Goal: Task Accomplishment & Management: Manage account settings

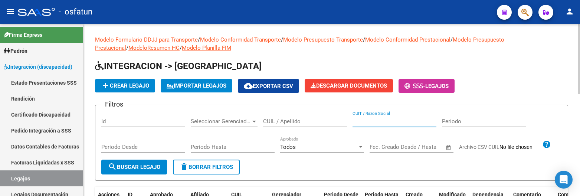
click at [389, 121] on input "CUIT / Razon Social" at bounding box center [394, 121] width 84 height 7
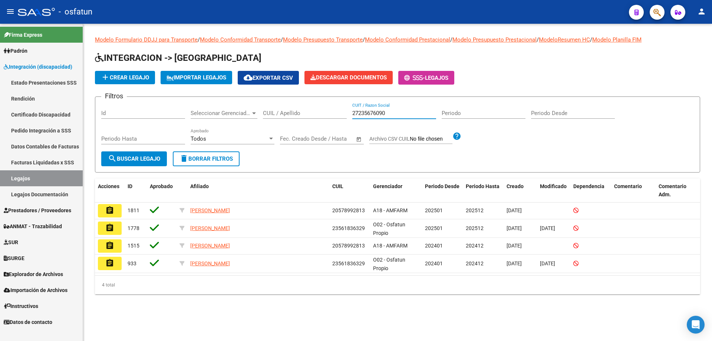
click at [365, 112] on input "27235676090" at bounding box center [394, 113] width 84 height 7
type input "27235676090"
click at [24, 195] on link "Prestadores / Proveedores" at bounding box center [41, 210] width 83 height 16
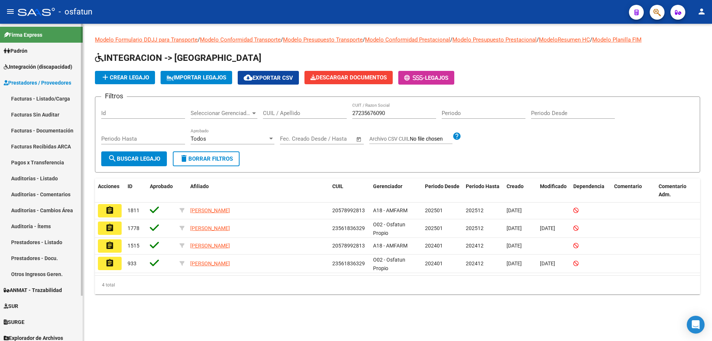
click at [66, 99] on link "Facturas - Listado/Carga" at bounding box center [41, 99] width 83 height 16
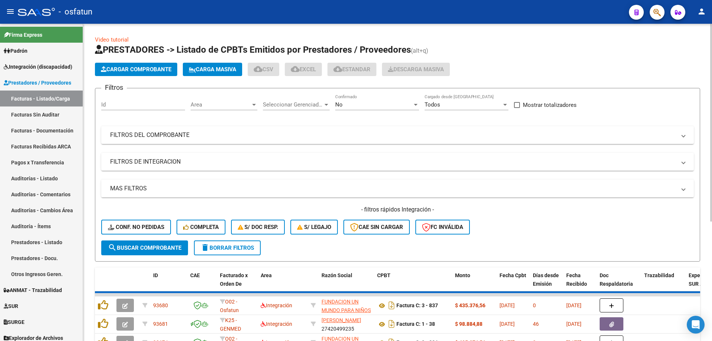
click at [161, 145] on div "Filtros Id Area Area Seleccionar Gerenciador Seleccionar Gerenciador No Confirm…" at bounding box center [397, 167] width 593 height 146
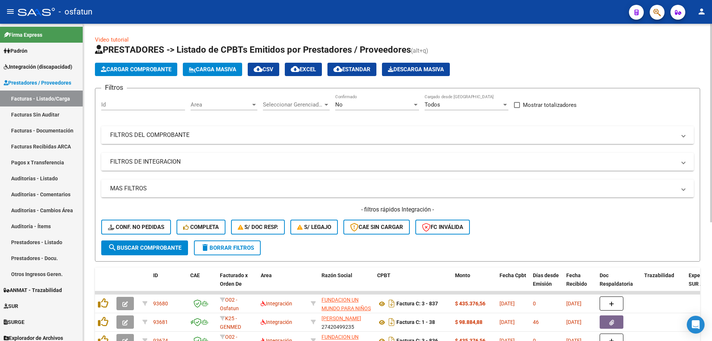
click at [172, 139] on mat-expansion-panel-header "FILTROS DEL COMPROBANTE" at bounding box center [397, 135] width 593 height 18
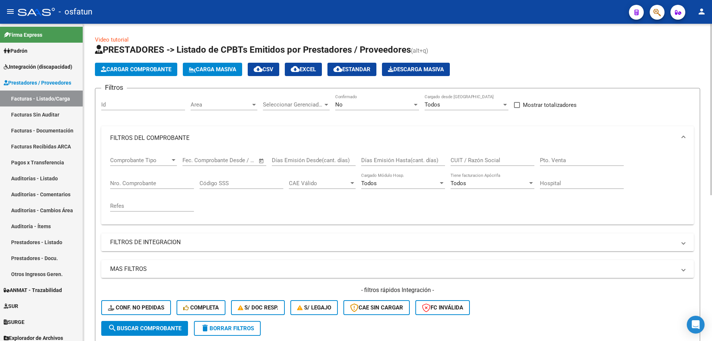
click at [492, 158] on input "CUIT / Razón Social" at bounding box center [493, 160] width 84 height 7
paste input "27235676090"
type input "27235676090"
click at [372, 100] on div "No Confirmado" at bounding box center [377, 102] width 84 height 16
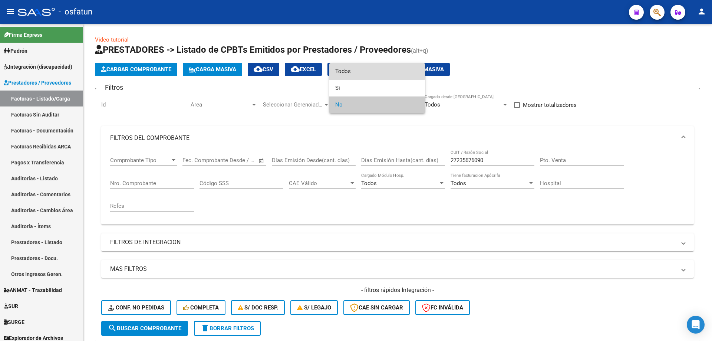
click at [350, 71] on span "Todos" at bounding box center [377, 71] width 84 height 17
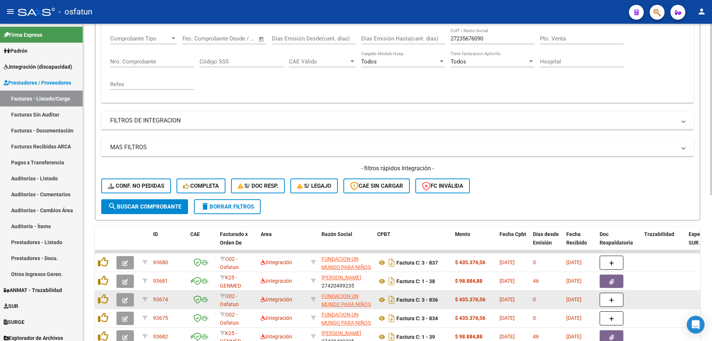
scroll to position [148, 0]
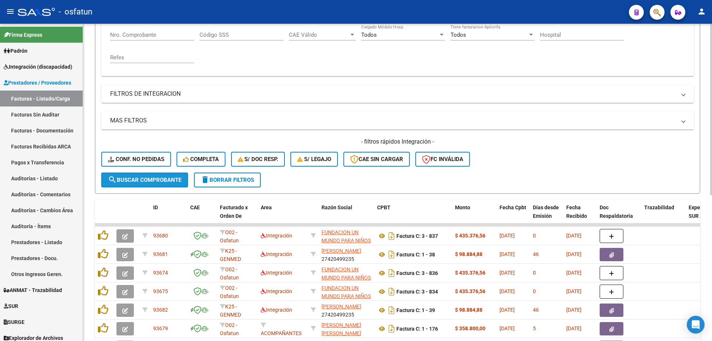
click at [170, 181] on span "search Buscar Comprobante" at bounding box center [144, 180] width 73 height 7
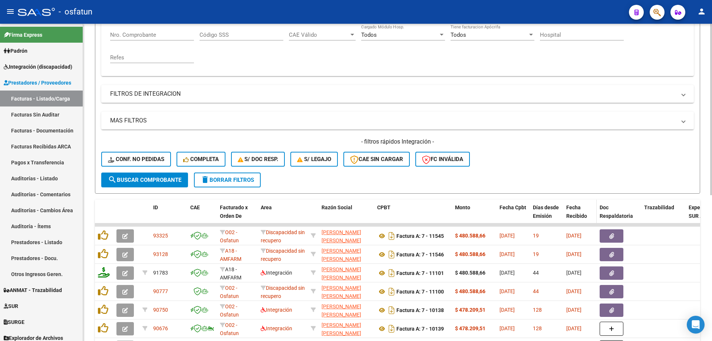
click at [579, 195] on span "Fecha Recibido" at bounding box center [576, 211] width 21 height 14
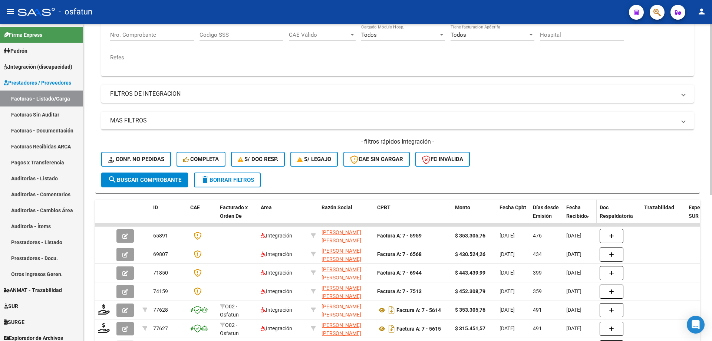
click at [579, 195] on span "Fecha Recibido" at bounding box center [576, 211] width 21 height 14
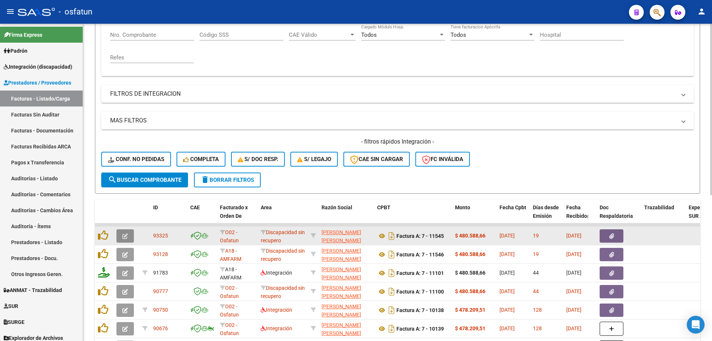
click at [124, 195] on span "button" at bounding box center [125, 236] width 6 height 7
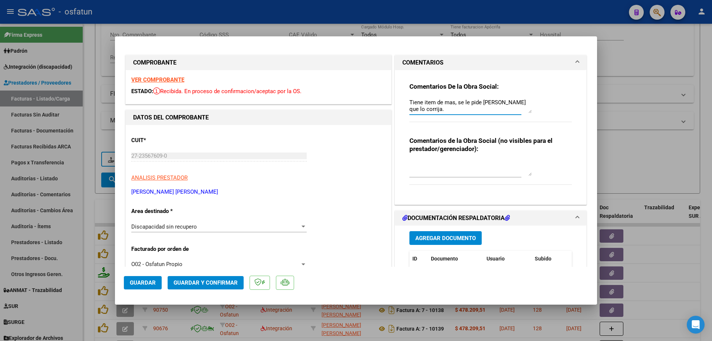
drag, startPoint x: 431, startPoint y: 112, endPoint x: 364, endPoint y: 86, distance: 72.0
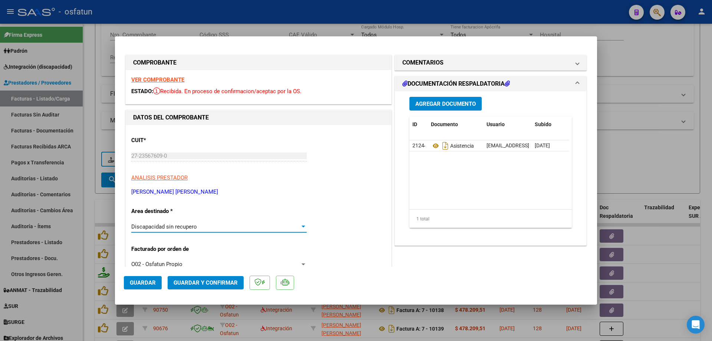
click at [219, 195] on div "Discapacidad sin recupero" at bounding box center [215, 226] width 169 height 7
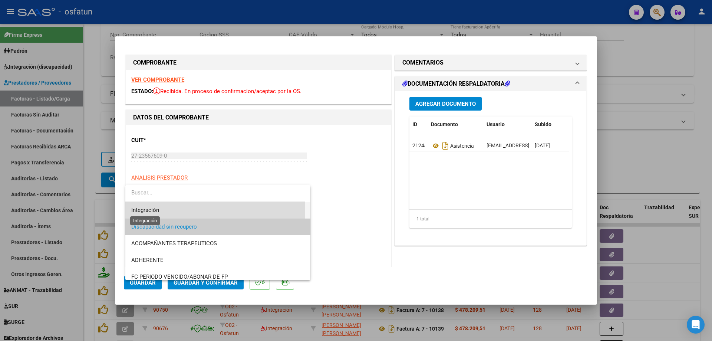
click at [158, 195] on span "Integración" at bounding box center [145, 210] width 28 height 7
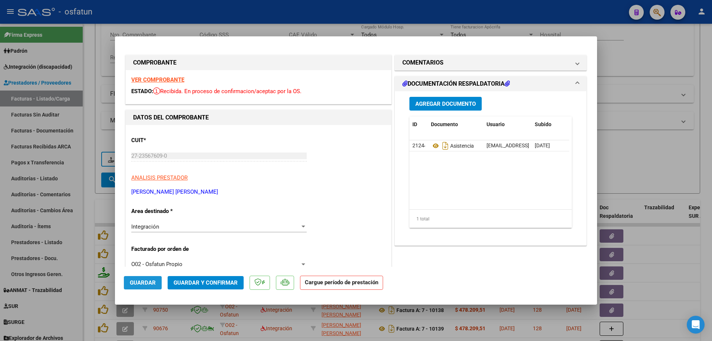
click at [147, 195] on span "Guardar" at bounding box center [143, 282] width 26 height 7
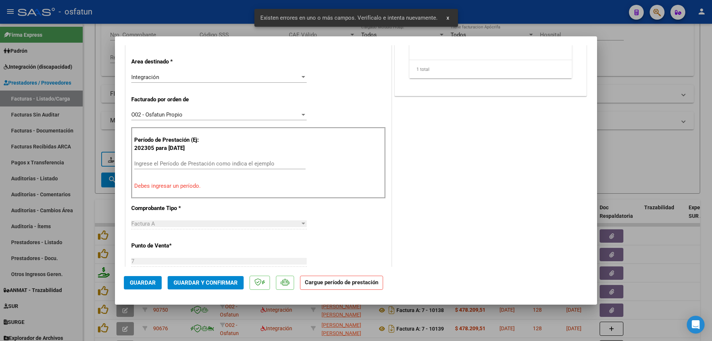
scroll to position [0, 0]
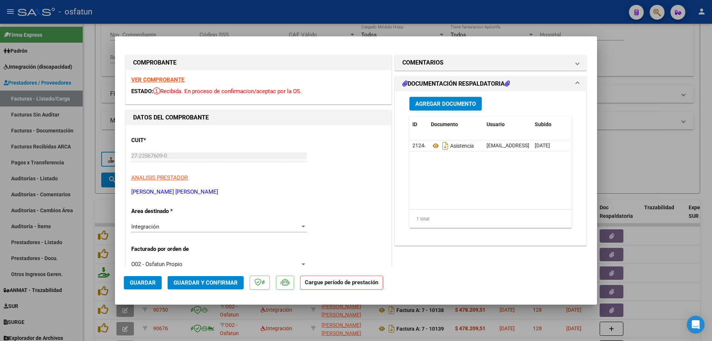
click at [166, 82] on strong "VER COMPROBANTE" at bounding box center [157, 79] width 53 height 7
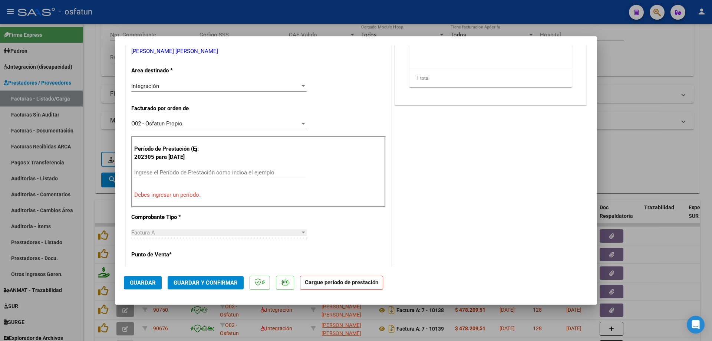
scroll to position [148, 0]
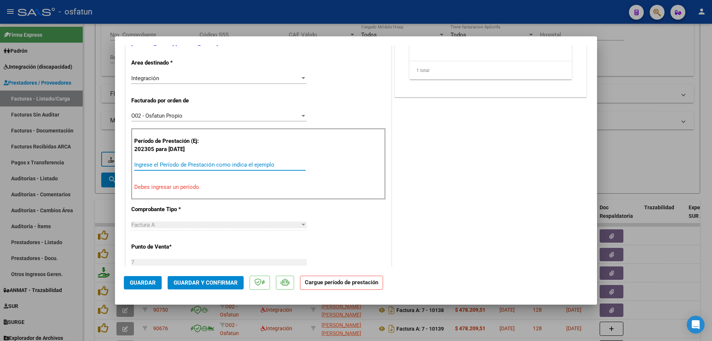
click at [166, 163] on input "Ingrese el Período de Prestación como indica el ejemplo" at bounding box center [219, 164] width 171 height 7
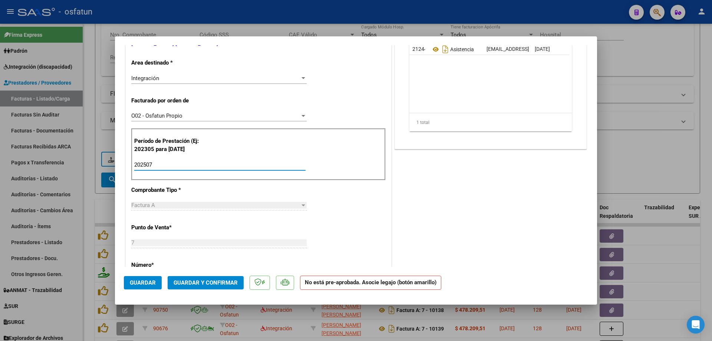
scroll to position [0, 0]
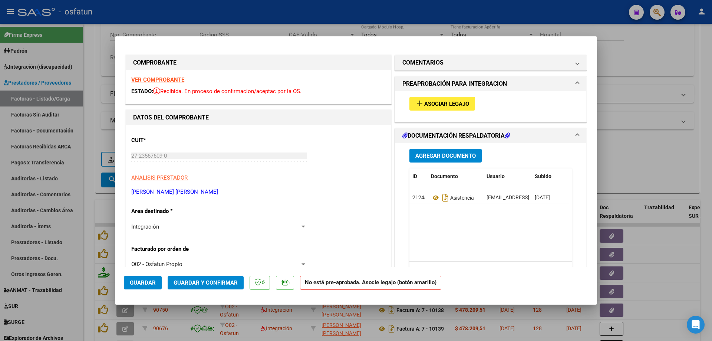
type input "202507"
click at [423, 112] on div "add Asociar Legajo" at bounding box center [491, 103] width 174 height 25
click at [424, 105] on span "Asociar Legajo" at bounding box center [446, 104] width 45 height 7
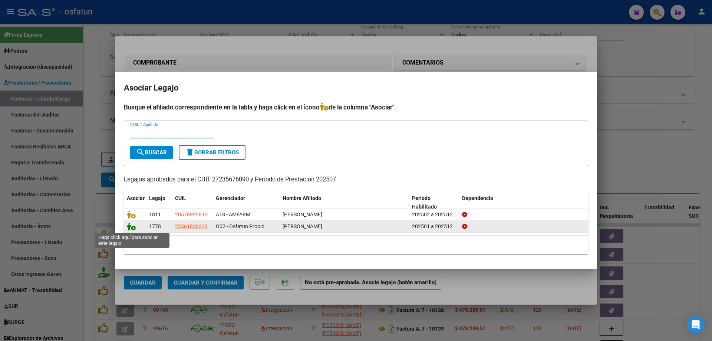
click at [128, 195] on icon at bounding box center [131, 226] width 9 height 8
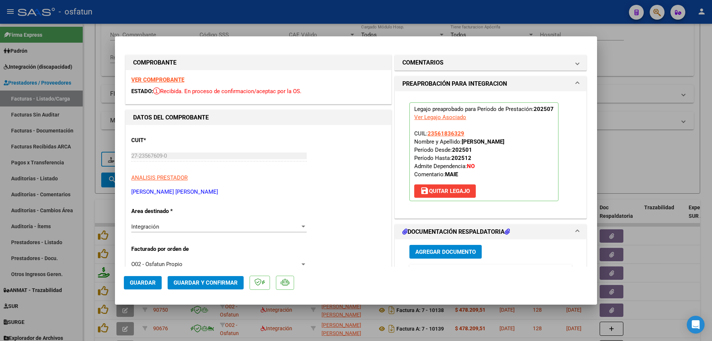
click at [130, 195] on span "Guardar" at bounding box center [143, 282] width 26 height 7
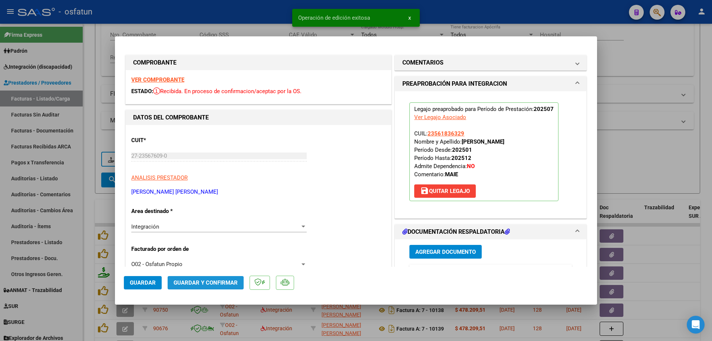
click at [194, 195] on span "Guardar y Confirmar" at bounding box center [206, 282] width 64 height 7
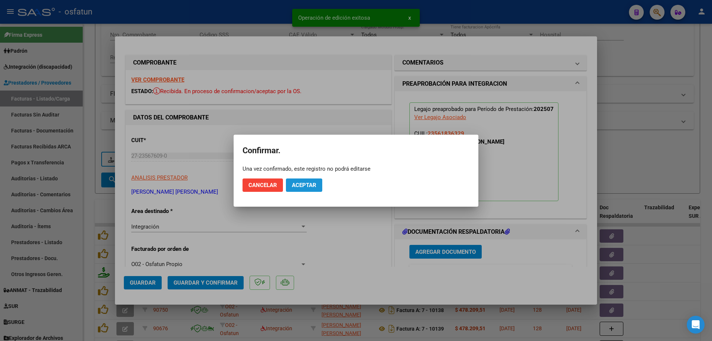
click at [293, 184] on span "Aceptar" at bounding box center [304, 185] width 24 height 7
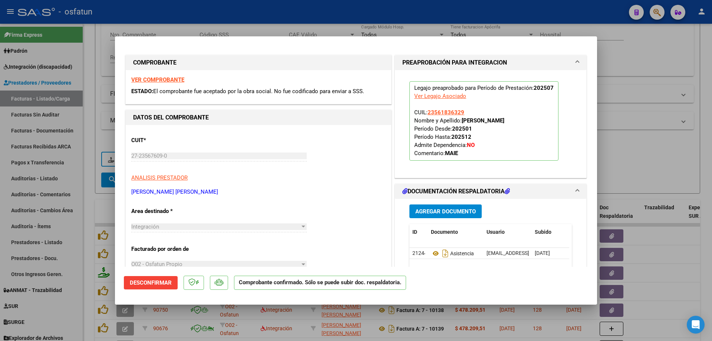
drag, startPoint x: 650, startPoint y: 170, endPoint x: 480, endPoint y: 193, distance: 172.2
click at [579, 171] on div at bounding box center [356, 170] width 712 height 341
type input "$ 0,00"
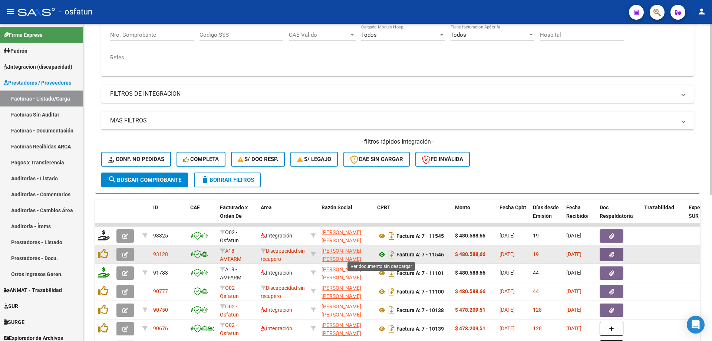
click at [385, 195] on icon at bounding box center [382, 254] width 10 height 9
click at [121, 195] on button "button" at bounding box center [124, 254] width 17 height 13
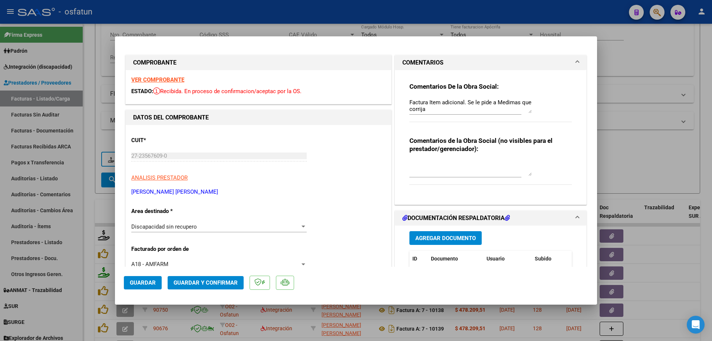
click at [169, 195] on span "Discapacidad sin recupero" at bounding box center [164, 226] width 66 height 7
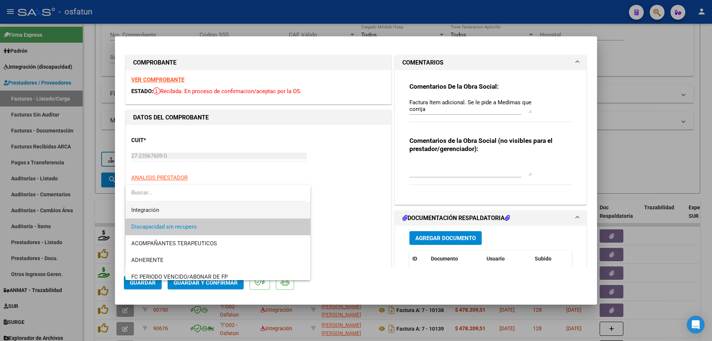
click at [156, 195] on span "Integración" at bounding box center [217, 210] width 173 height 17
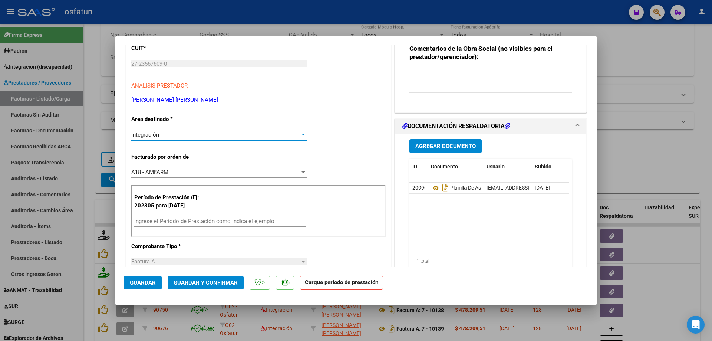
scroll to position [111, 0]
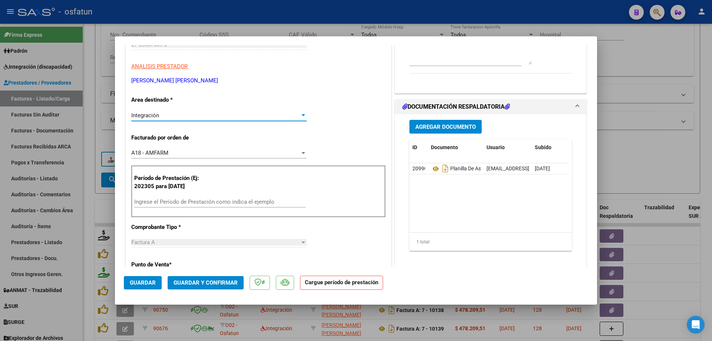
click at [168, 195] on input "Ingrese el Período de Prestación como indica el ejemplo" at bounding box center [219, 201] width 171 height 7
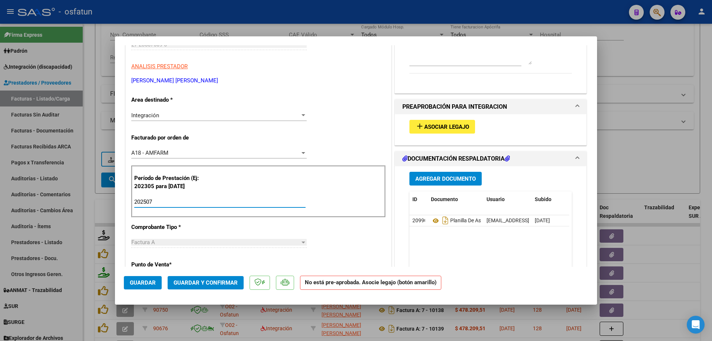
type input "202507"
click at [435, 122] on button "add Asociar Legajo" at bounding box center [443, 127] width 66 height 14
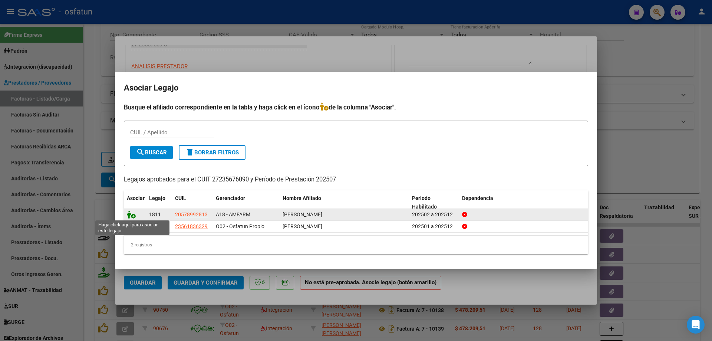
click at [131, 195] on icon at bounding box center [131, 214] width 9 height 8
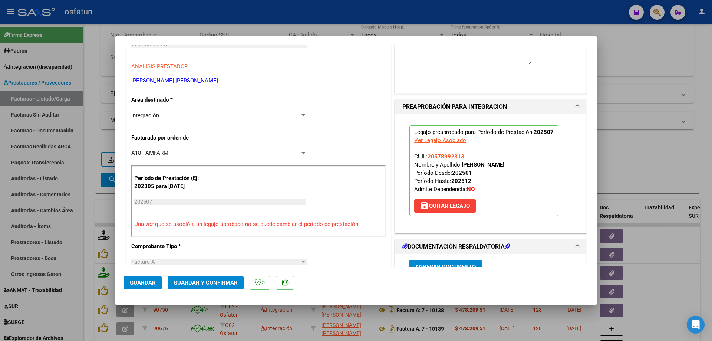
click at [189, 195] on span "Guardar y Confirmar" at bounding box center [206, 282] width 64 height 7
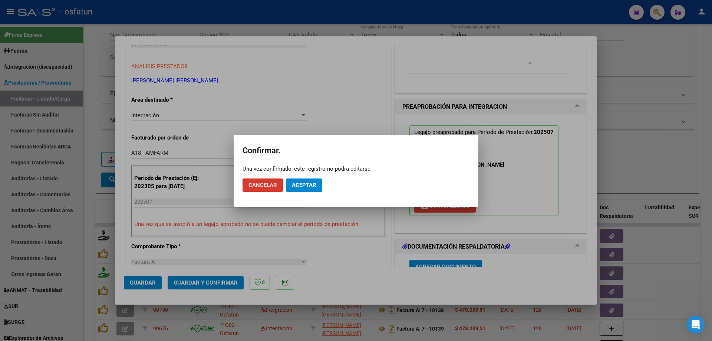
click at [294, 185] on span "Aceptar" at bounding box center [304, 185] width 24 height 7
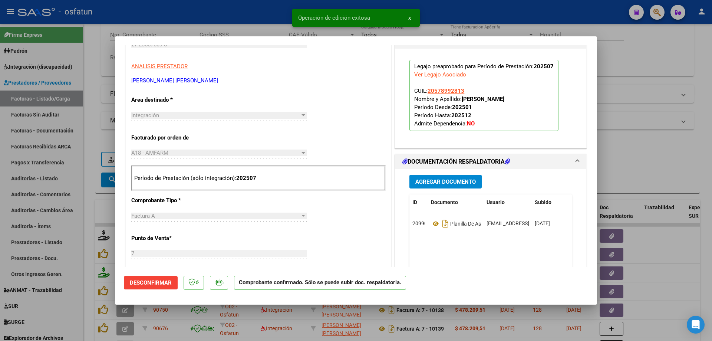
drag, startPoint x: 677, startPoint y: 139, endPoint x: 470, endPoint y: 179, distance: 210.9
click at [579, 140] on div at bounding box center [356, 170] width 712 height 341
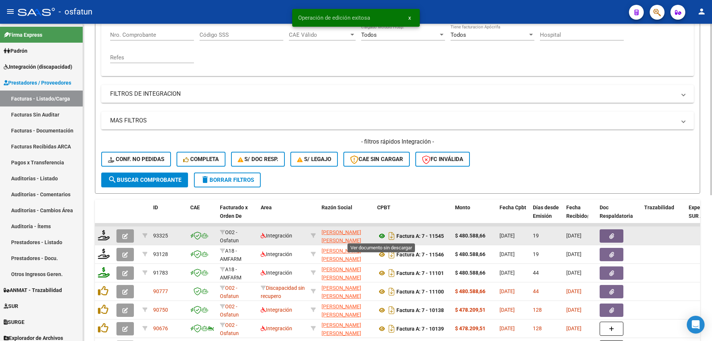
click at [382, 195] on icon at bounding box center [382, 235] width 10 height 9
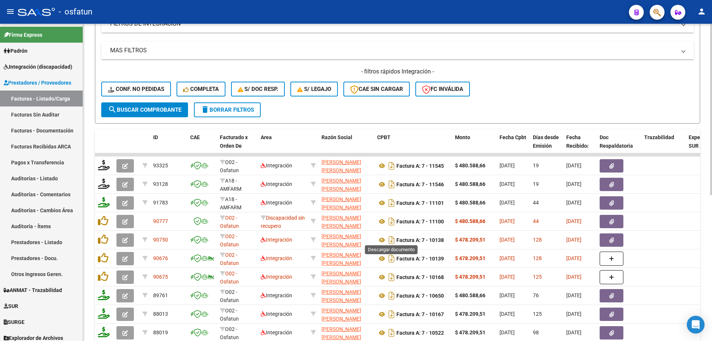
scroll to position [223, 0]
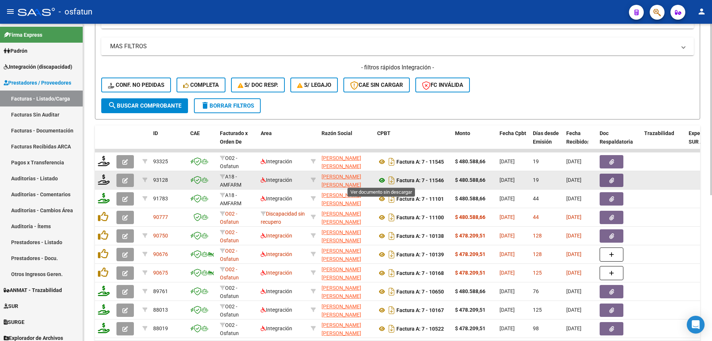
click at [384, 181] on icon at bounding box center [382, 180] width 10 height 9
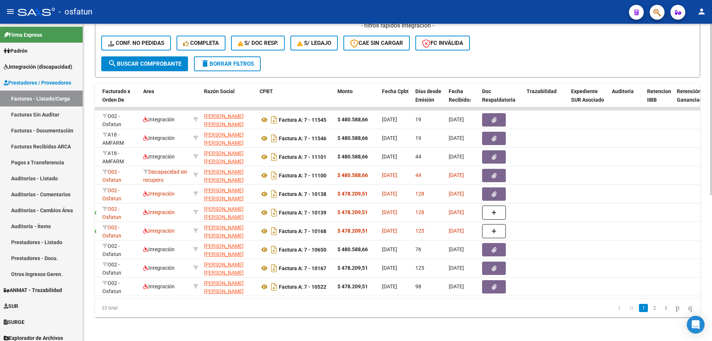
scroll to position [0, 0]
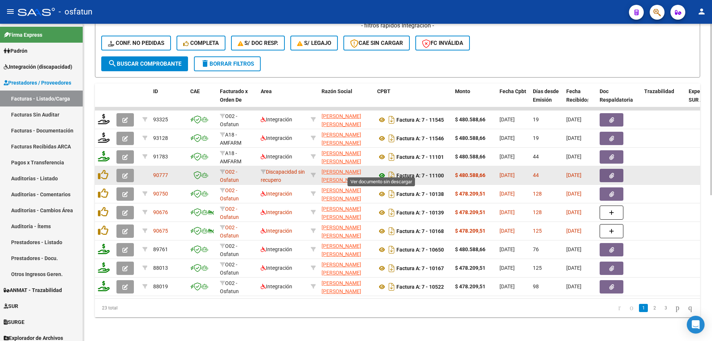
click at [382, 171] on icon at bounding box center [382, 175] width 10 height 9
click at [131, 169] on button "button" at bounding box center [124, 175] width 17 height 13
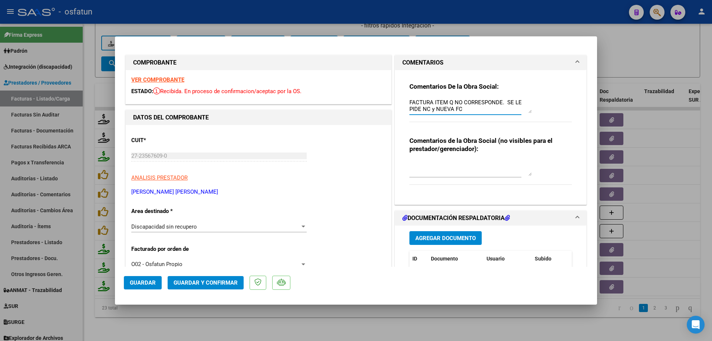
drag, startPoint x: 460, startPoint y: 110, endPoint x: 440, endPoint y: 81, distance: 34.9
click at [452, 85] on strong "Comentarios De la Obra Social:" at bounding box center [454, 86] width 89 height 7
click at [452, 101] on textarea "FACTURA ITEM Q NO CORRESPONDE. SE LE PIDE NC y NUEVA FC AF. 23561836329 Nombre …" at bounding box center [471, 105] width 122 height 15
click at [410, 102] on textarea "FACTURA ITEM Q NO CORRESPONDE. SE LE PIDE NC y NUEVA FC AF. 23561836329 Nombre …" at bounding box center [471, 105] width 122 height 15
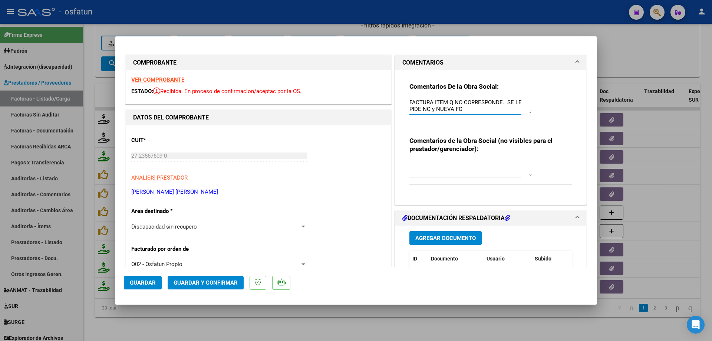
scroll to position [13, 0]
drag, startPoint x: 407, startPoint y: 102, endPoint x: 454, endPoint y: 194, distance: 103.7
click at [563, 152] on div "Comentarios De la Obra Social: FACTURA ITEM Q NO CORRESPONDE. SE LE PIDE NC y N…" at bounding box center [491, 134] width 174 height 128
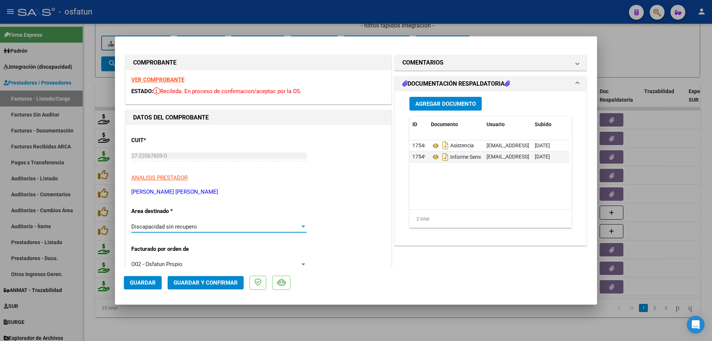
click at [214, 195] on div "Discapacidad sin recupero" at bounding box center [215, 226] width 169 height 7
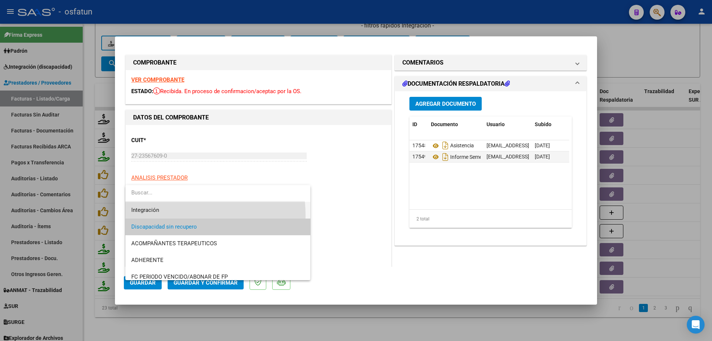
click at [171, 195] on span "Integración" at bounding box center [217, 210] width 173 height 17
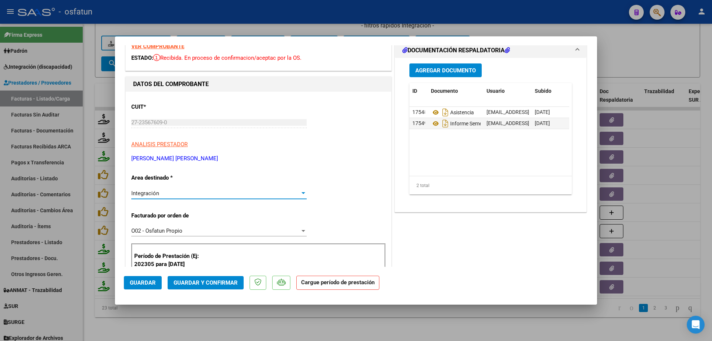
scroll to position [74, 0]
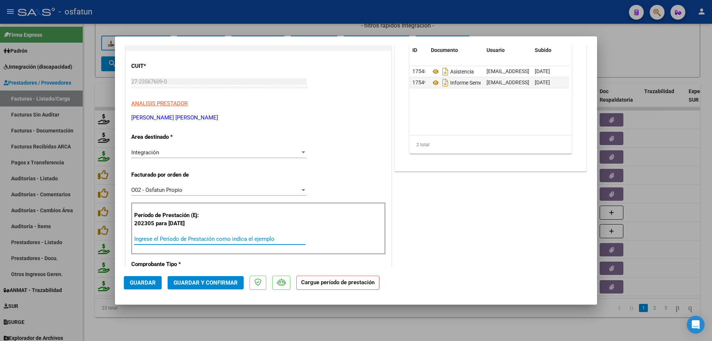
click at [171, 195] on input "Ingrese el Período de Prestación como indica el ejemplo" at bounding box center [219, 239] width 171 height 7
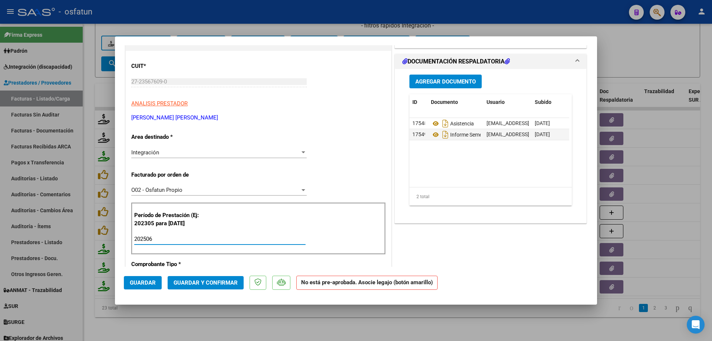
type input "202506"
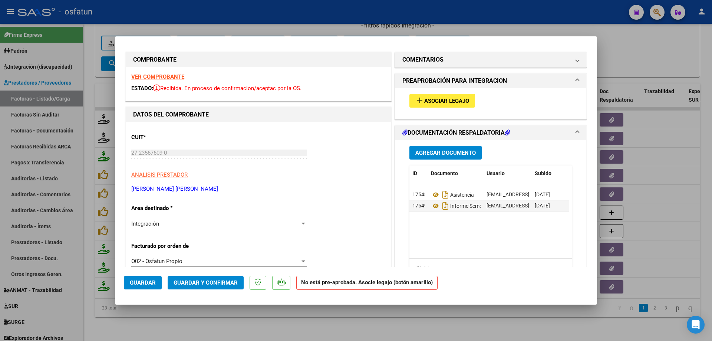
scroll to position [0, 0]
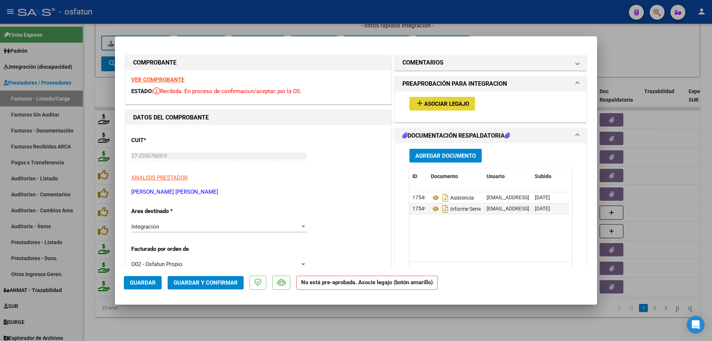
click at [440, 108] on button "add Asociar Legajo" at bounding box center [443, 104] width 66 height 14
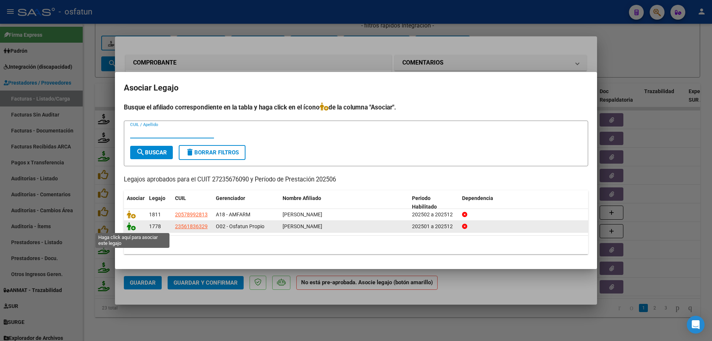
click at [128, 195] on icon at bounding box center [131, 226] width 9 height 8
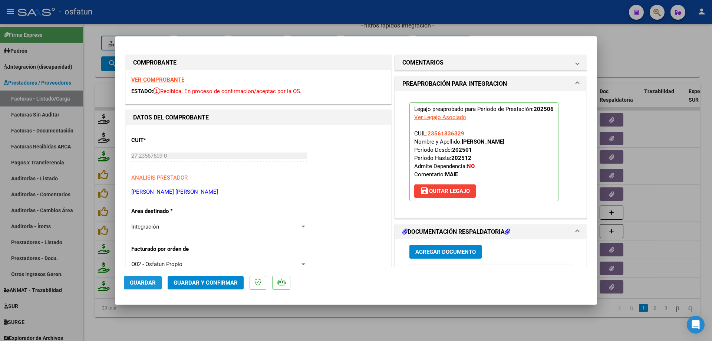
click at [141, 195] on span "Guardar" at bounding box center [143, 282] width 26 height 7
click at [125, 195] on div at bounding box center [356, 170] width 712 height 341
type input "$ 0,00"
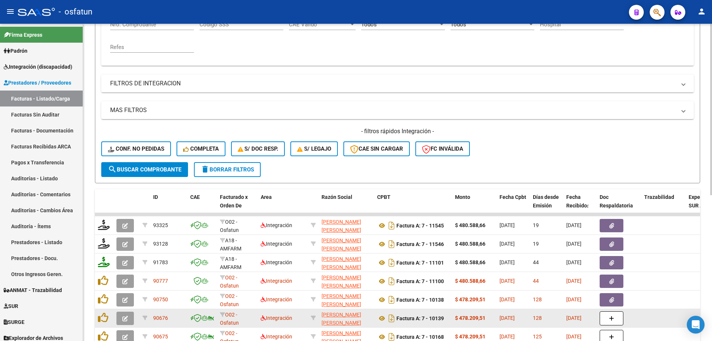
scroll to position [233, 0]
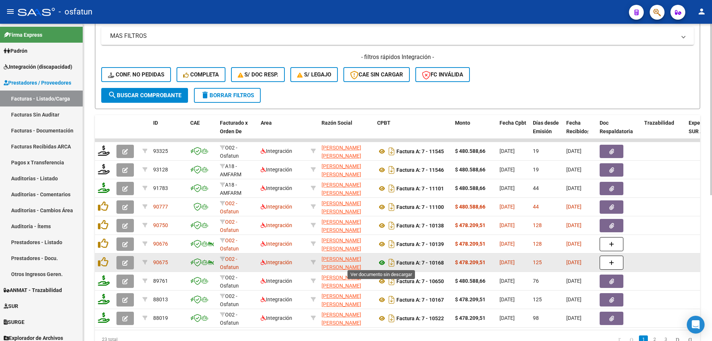
click at [382, 195] on icon at bounding box center [382, 262] width 10 height 9
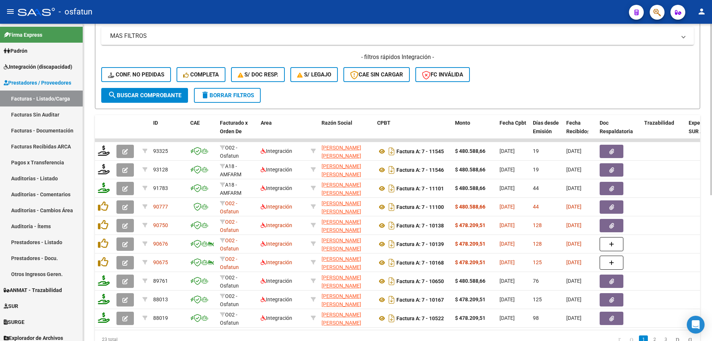
scroll to position [235, 0]
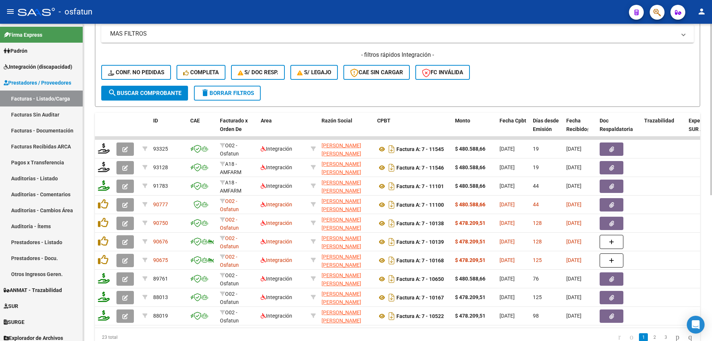
drag, startPoint x: 257, startPoint y: 336, endPoint x: 348, endPoint y: 334, distance: 90.5
click at [356, 195] on datatable-footer "23 total 1 2 3" at bounding box center [397, 337] width 605 height 19
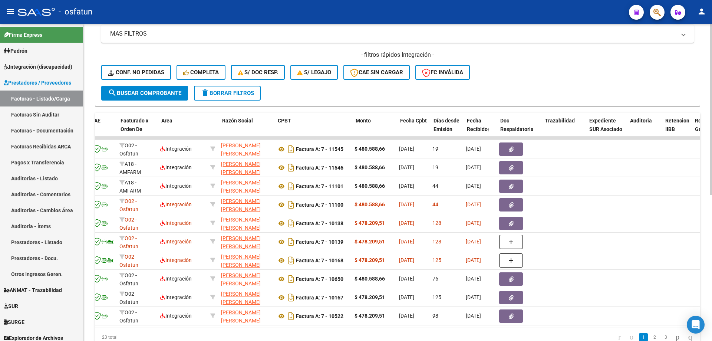
scroll to position [0, 0]
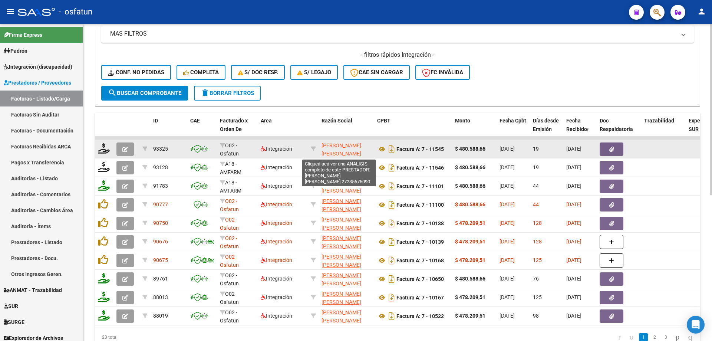
click at [341, 144] on span "URRIZA MARIA ALEJANDRA" at bounding box center [342, 149] width 40 height 14
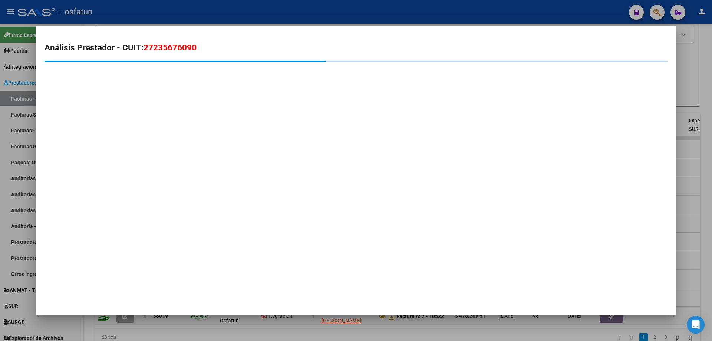
click at [156, 48] on span "27235676090" at bounding box center [170, 48] width 53 height 10
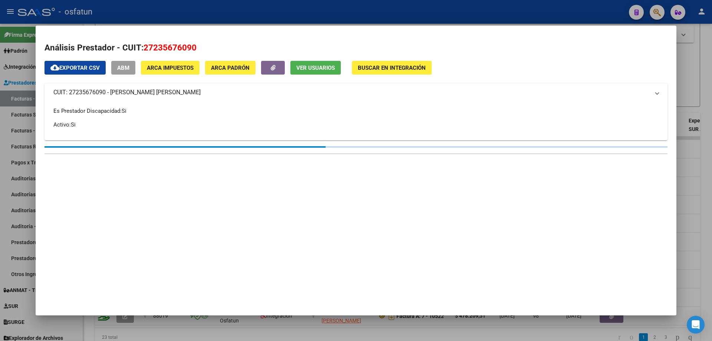
click at [156, 48] on span "27235676090" at bounding box center [170, 48] width 53 height 10
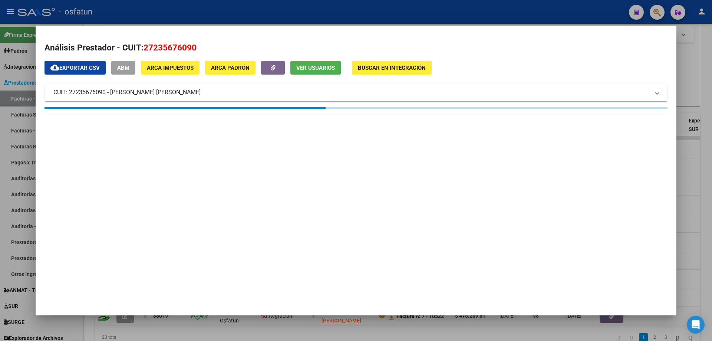
copy span "27235676090"
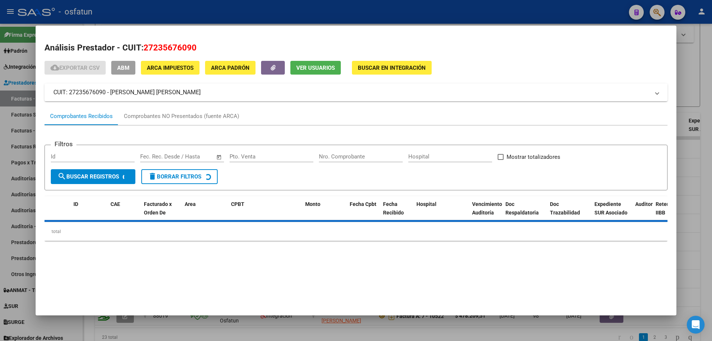
click at [178, 9] on div at bounding box center [356, 170] width 712 height 341
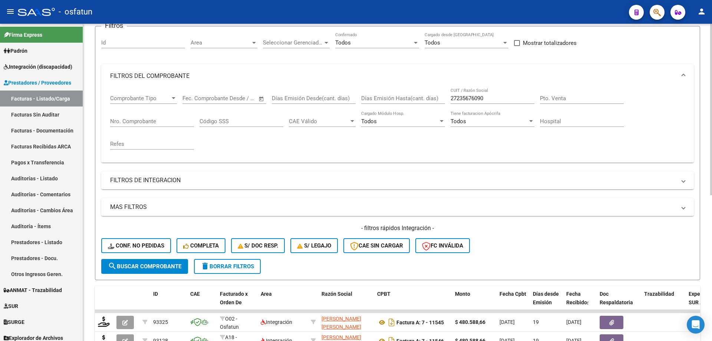
scroll to position [50, 0]
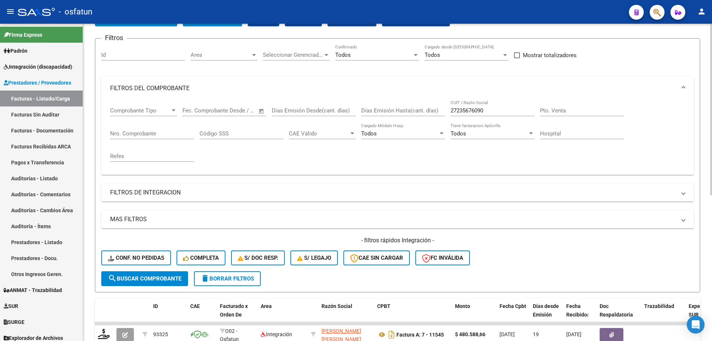
click at [463, 109] on input "27235676090" at bounding box center [493, 110] width 84 height 7
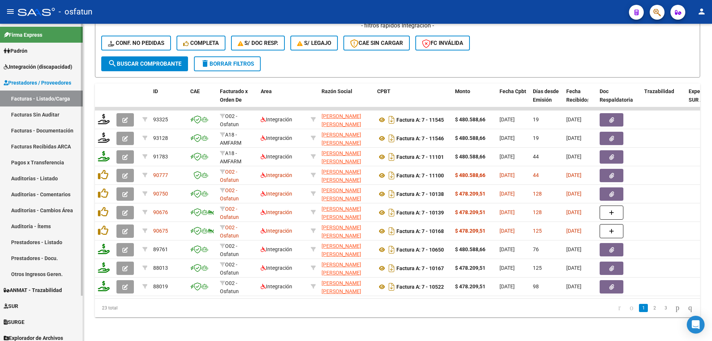
scroll to position [270, 0]
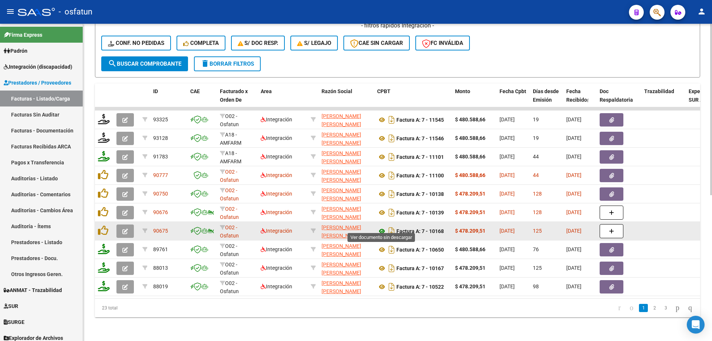
click at [377, 195] on icon at bounding box center [382, 231] width 10 height 9
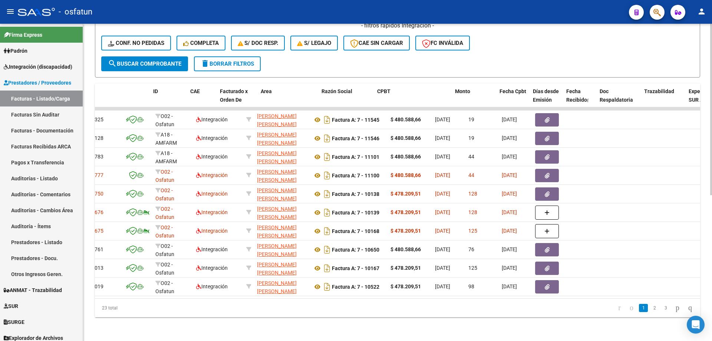
scroll to position [0, 0]
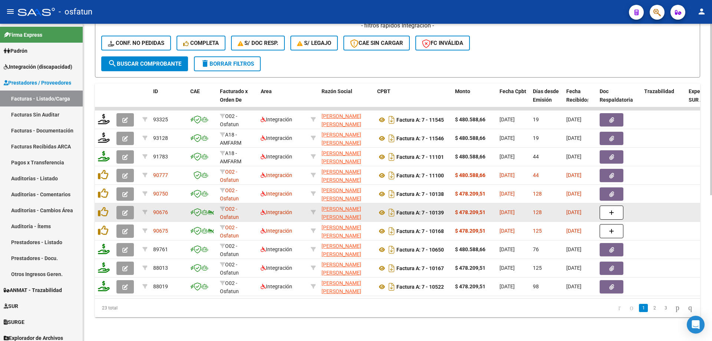
click at [122, 195] on button "button" at bounding box center [124, 212] width 17 height 13
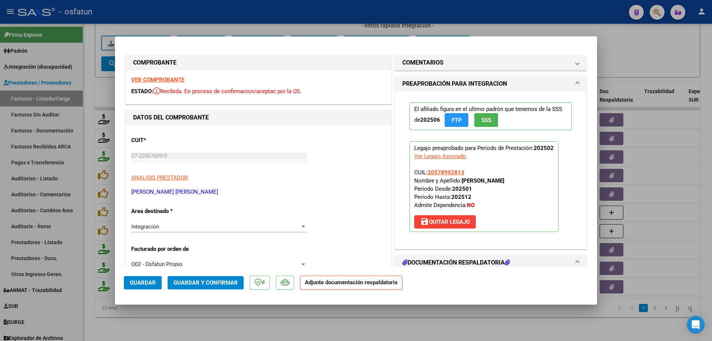
drag, startPoint x: 487, startPoint y: 330, endPoint x: 337, endPoint y: 246, distance: 171.6
click at [485, 195] on div at bounding box center [356, 170] width 712 height 341
type input "$ 0,00"
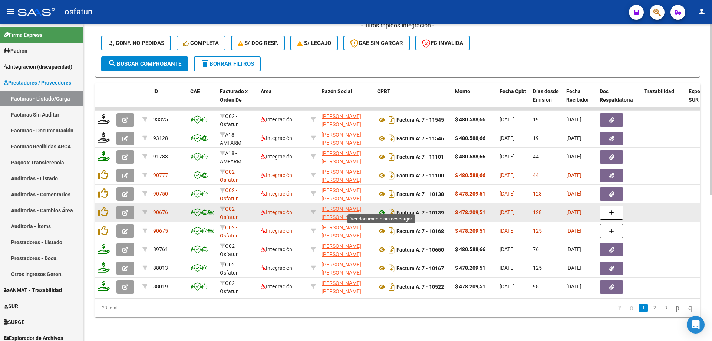
click at [382, 195] on icon at bounding box center [382, 212] width 10 height 9
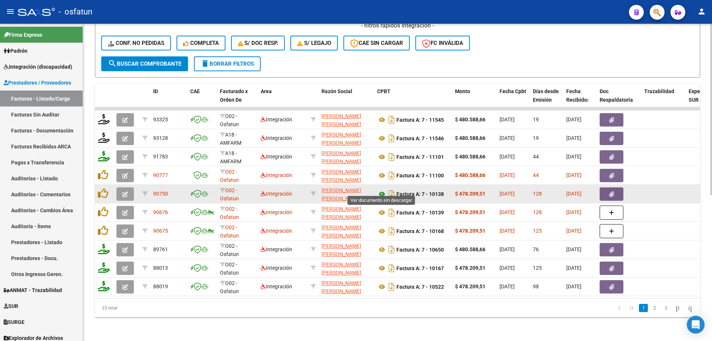
click at [382, 190] on icon at bounding box center [382, 194] width 10 height 9
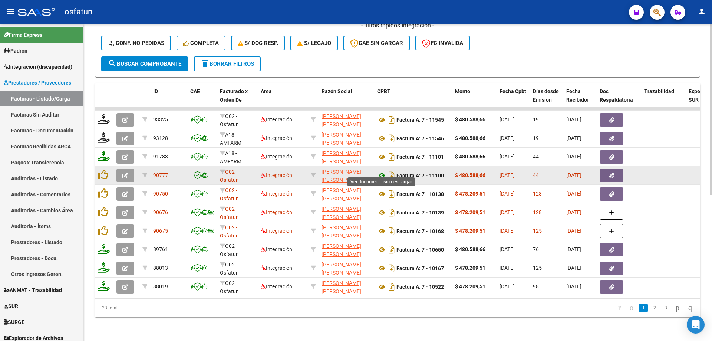
click at [380, 171] on icon at bounding box center [382, 175] width 10 height 9
click at [129, 172] on button "button" at bounding box center [124, 175] width 17 height 13
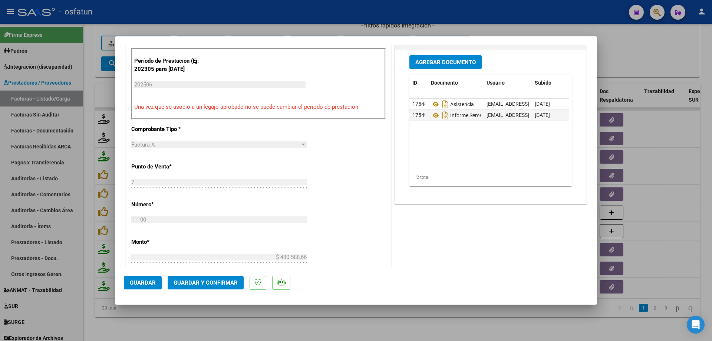
scroll to position [260, 0]
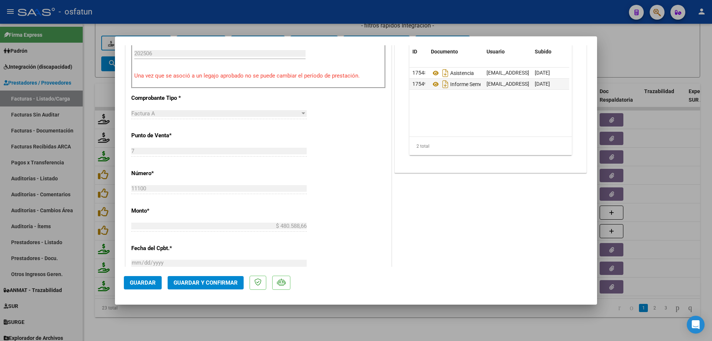
click at [223, 195] on button "Guardar y Confirmar" at bounding box center [206, 282] width 76 height 13
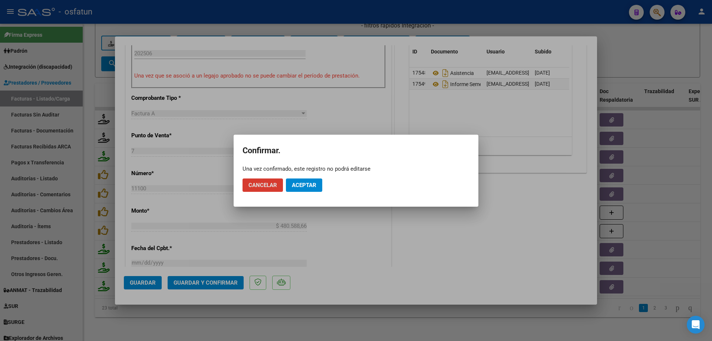
click at [303, 182] on span "Aceptar" at bounding box center [304, 185] width 24 height 7
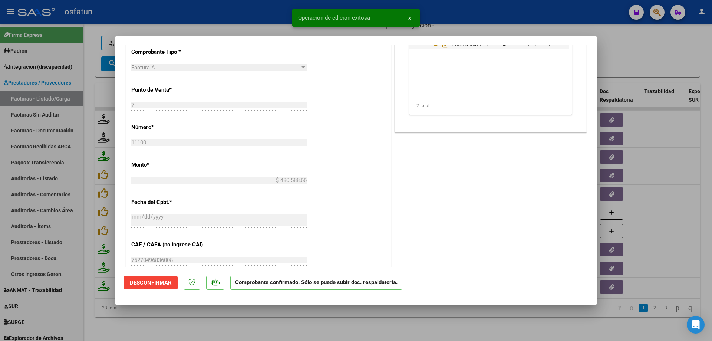
click at [342, 195] on div at bounding box center [356, 170] width 712 height 341
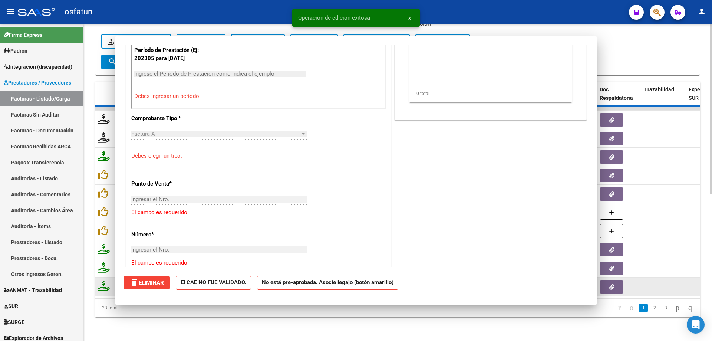
scroll to position [0, 0]
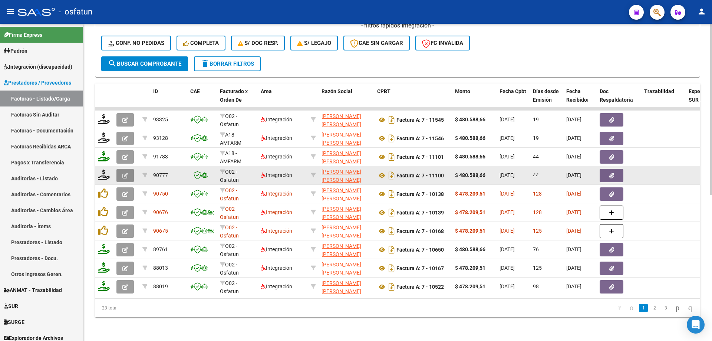
click at [125, 173] on icon "button" at bounding box center [125, 176] width 6 height 6
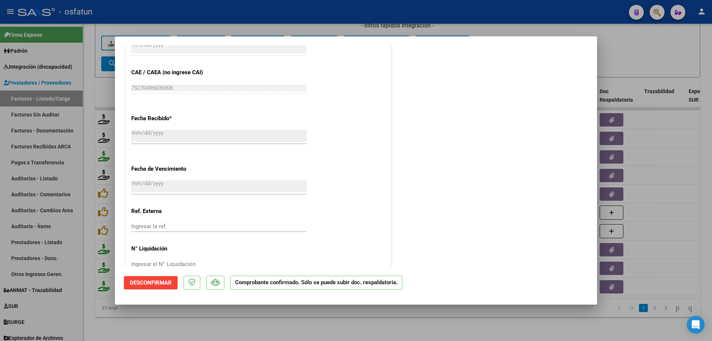
scroll to position [412, 0]
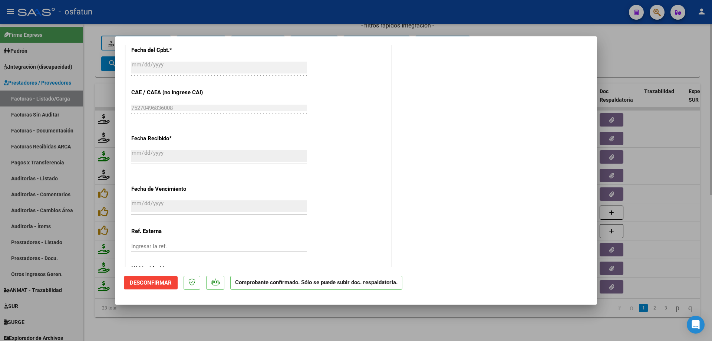
drag, startPoint x: 342, startPoint y: 331, endPoint x: 292, endPoint y: 309, distance: 55.1
click at [337, 195] on div at bounding box center [356, 170] width 712 height 341
type input "$ 0,00"
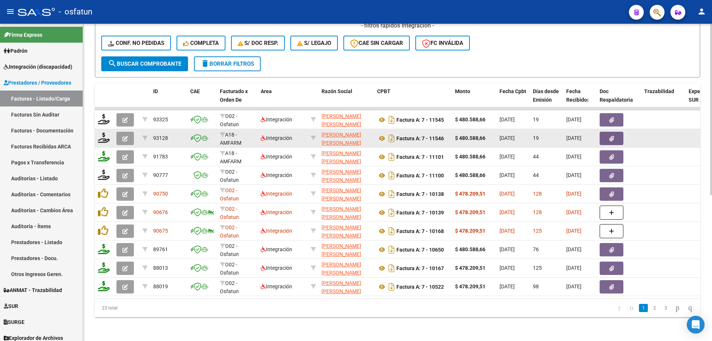
click at [121, 136] on button "button" at bounding box center [124, 138] width 17 height 13
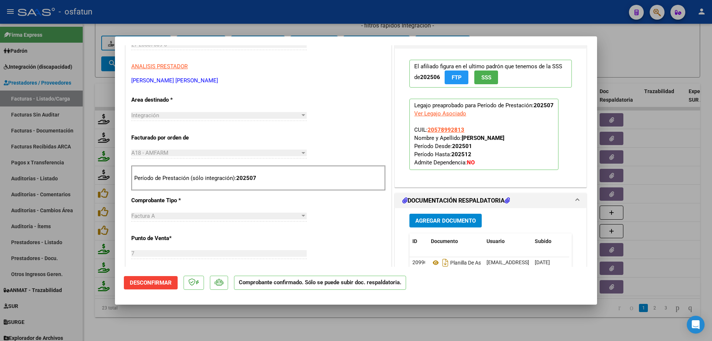
scroll to position [185, 0]
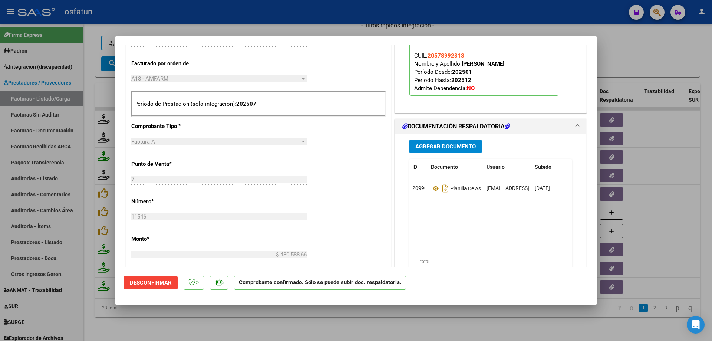
click at [270, 195] on mat-dialog-container "COMPROBANTE VER COMPROBANTE ESTADO: El comprobante fue aceptado por la obra soc…" at bounding box center [356, 170] width 482 height 269
click at [198, 195] on div at bounding box center [356, 170] width 712 height 341
type input "$ 0,00"
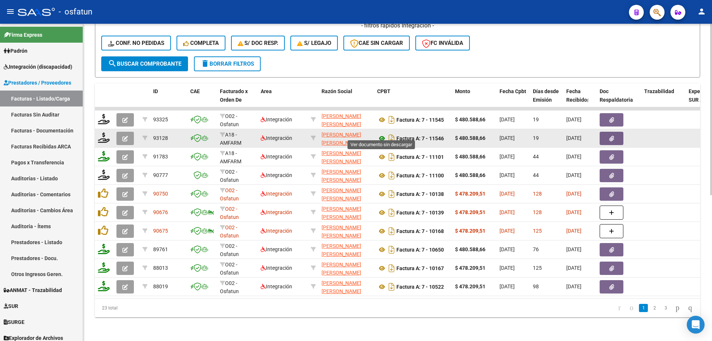
click at [381, 134] on icon at bounding box center [382, 138] width 10 height 9
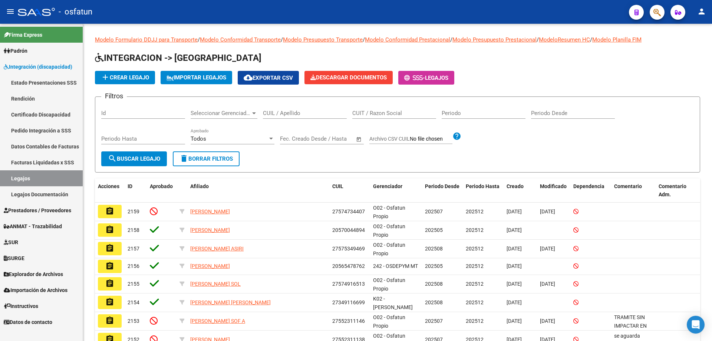
click at [41, 211] on span "Prestadores / Proveedores" at bounding box center [38, 210] width 68 height 8
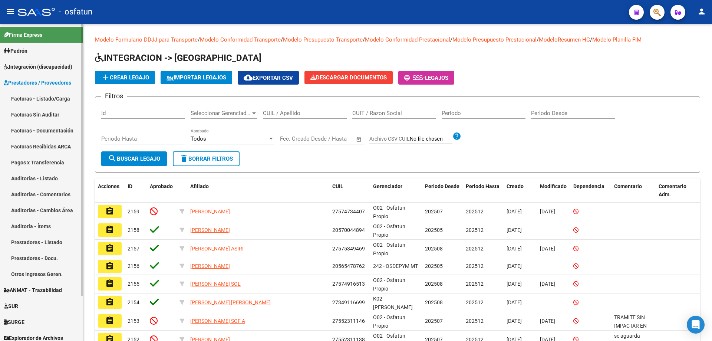
click at [56, 81] on span "Prestadores / Proveedores" at bounding box center [38, 83] width 68 height 8
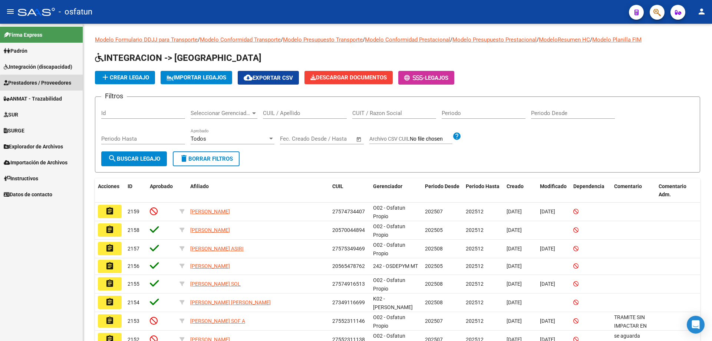
click at [56, 93] on mat-nav-list "Firma Express Padrón Análisis Afiliado Integración (discapacidad) Estado Presen…" at bounding box center [41, 113] width 83 height 178
click at [55, 79] on span "Prestadores / Proveedores" at bounding box center [38, 83] width 68 height 8
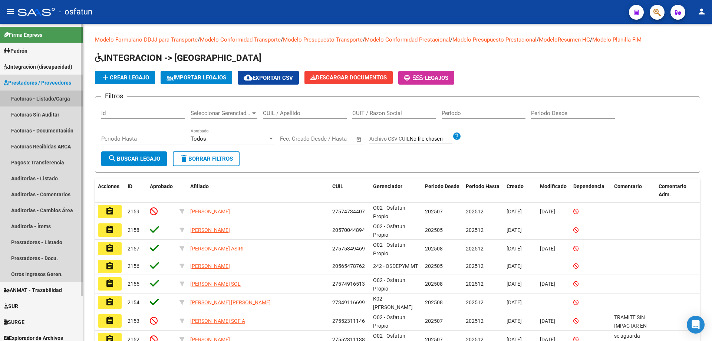
click at [54, 96] on link "Facturas - Listado/Carga" at bounding box center [41, 99] width 83 height 16
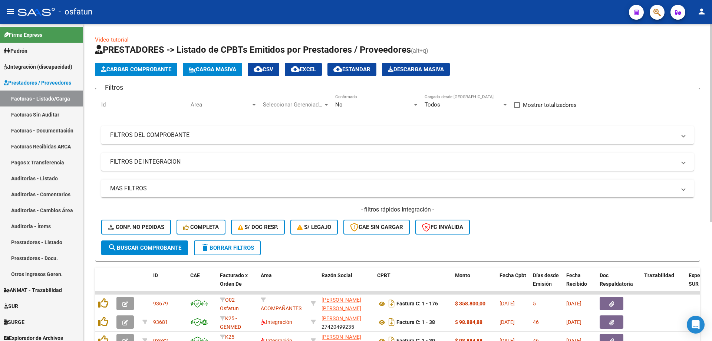
click at [178, 139] on mat-panel-title "FILTROS DEL COMPROBANTE" at bounding box center [393, 135] width 566 height 8
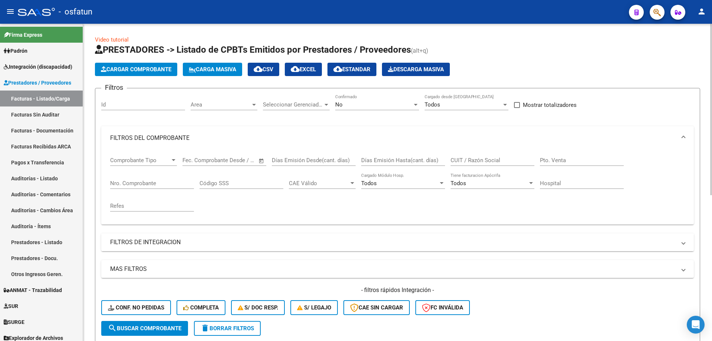
click at [150, 251] on mat-expansion-panel-header "FILTROS DE INTEGRACION" at bounding box center [397, 242] width 593 height 18
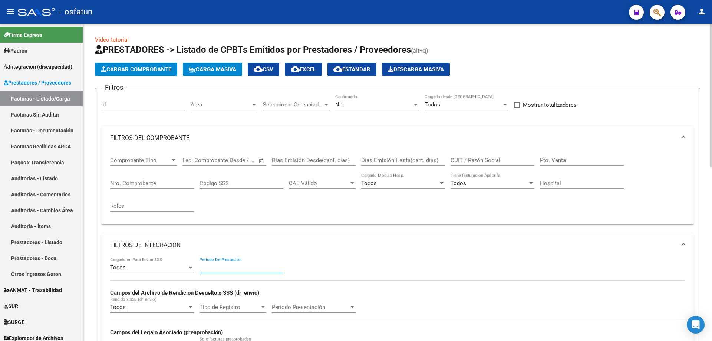
click at [212, 269] on input "Período De Prestación" at bounding box center [242, 267] width 84 height 7
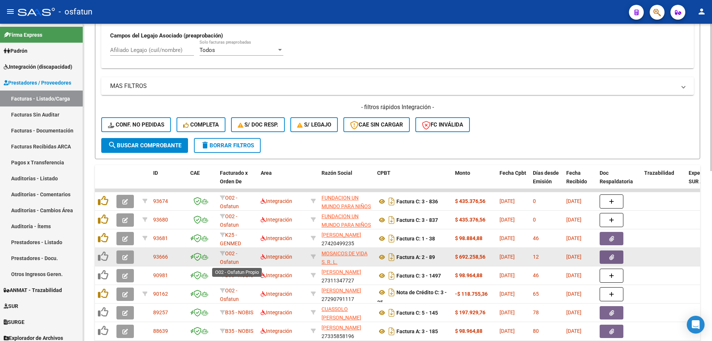
scroll to position [1, 0]
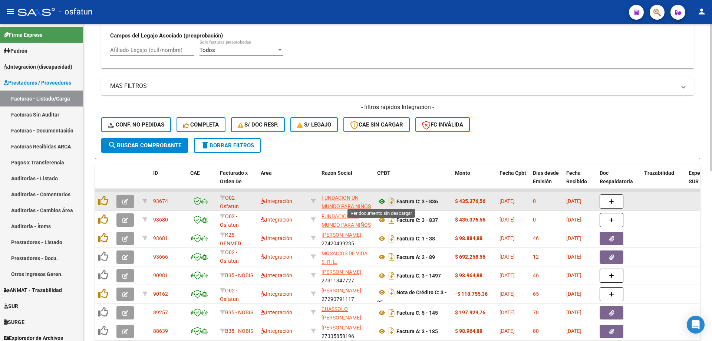
type input "202505"
click at [382, 202] on icon at bounding box center [382, 201] width 10 height 9
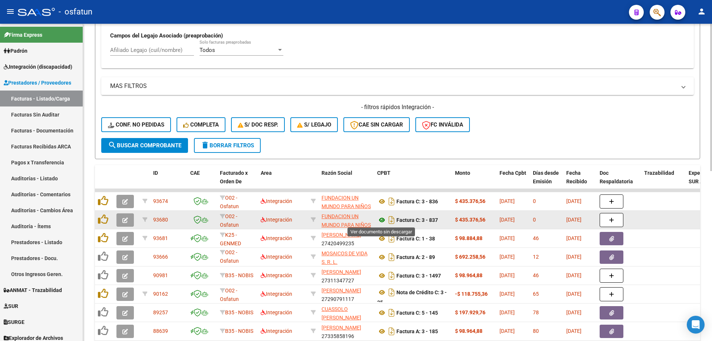
click at [378, 222] on icon at bounding box center [382, 220] width 10 height 9
click at [125, 223] on button "button" at bounding box center [124, 219] width 17 height 13
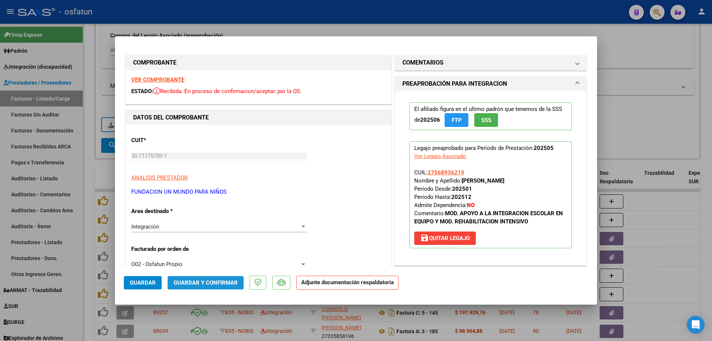
click at [207, 283] on span "Guardar y Confirmar" at bounding box center [206, 282] width 64 height 7
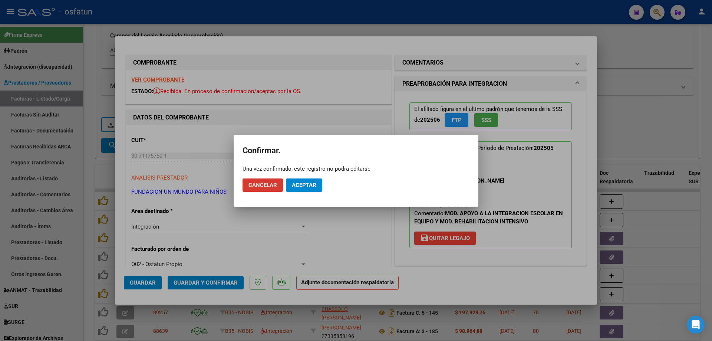
click at [311, 180] on button "Aceptar" at bounding box center [304, 184] width 36 height 13
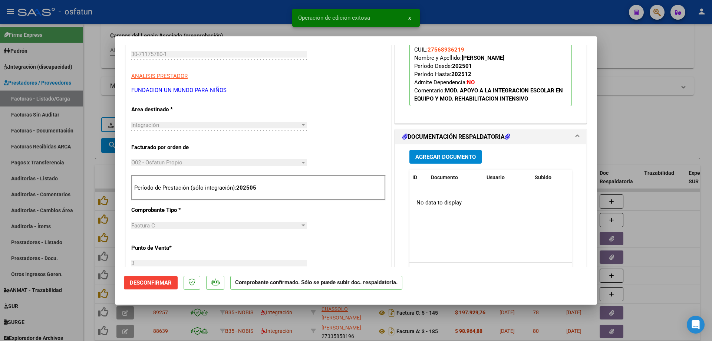
scroll to position [111, 0]
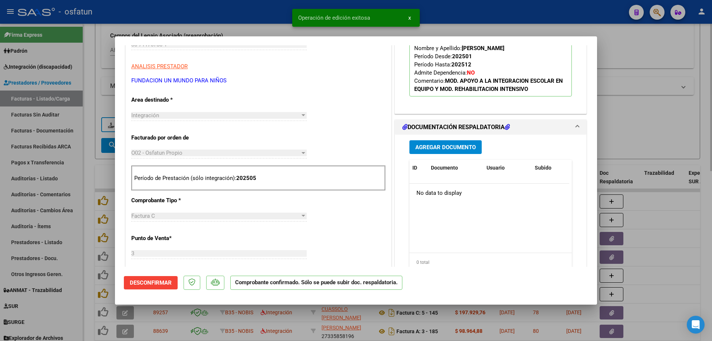
click at [87, 175] on div at bounding box center [356, 170] width 712 height 341
type input "$ 0,00"
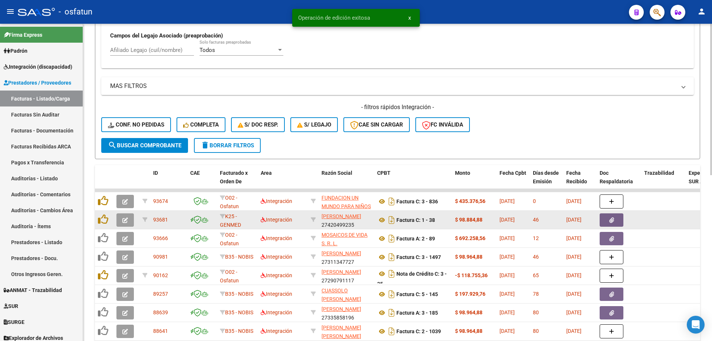
scroll to position [0, 0]
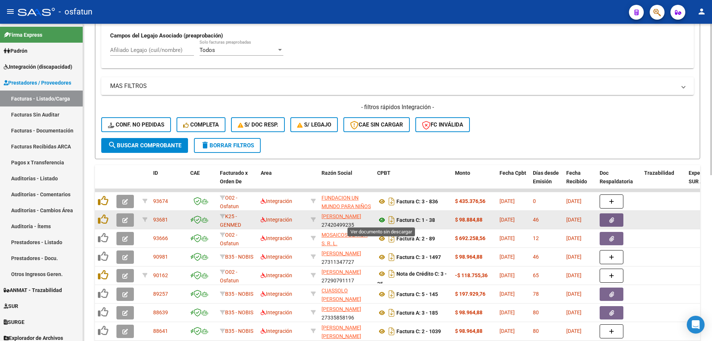
click at [381, 221] on icon at bounding box center [382, 220] width 10 height 9
click at [128, 222] on button "button" at bounding box center [124, 219] width 17 height 13
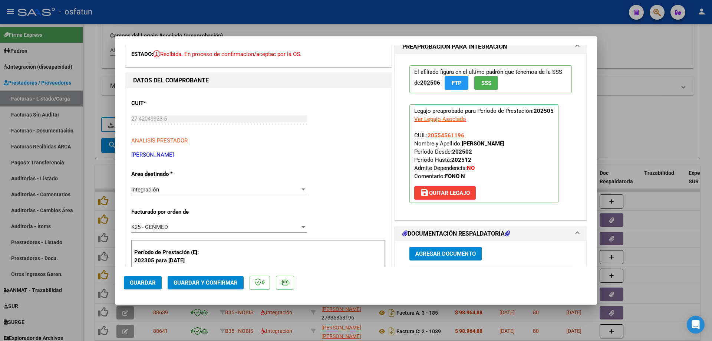
scroll to position [111, 0]
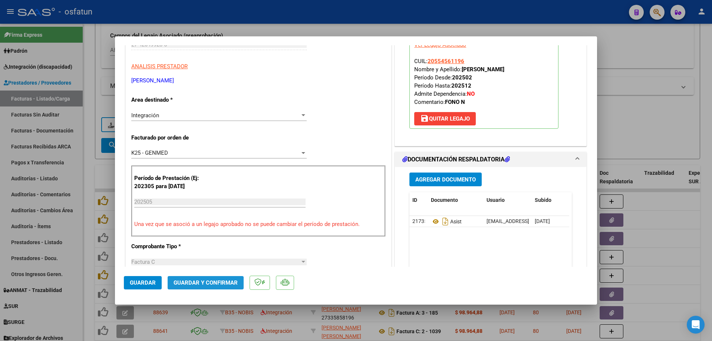
click at [194, 285] on span "Guardar y Confirmar" at bounding box center [206, 282] width 64 height 7
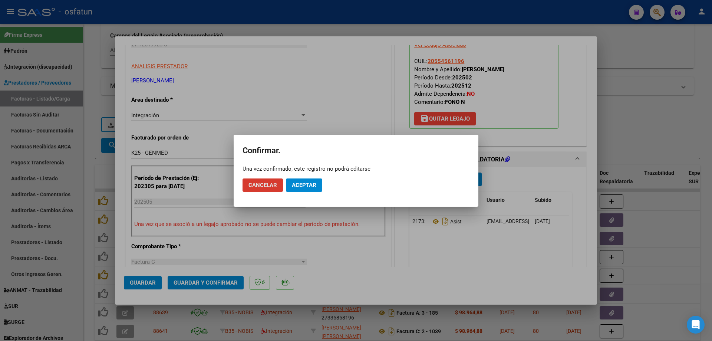
click at [296, 179] on button "Aceptar" at bounding box center [304, 184] width 36 height 13
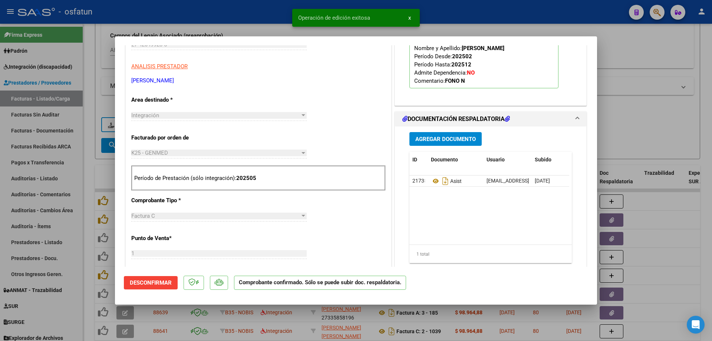
click at [647, 102] on div at bounding box center [356, 170] width 712 height 341
type input "$ 0,00"
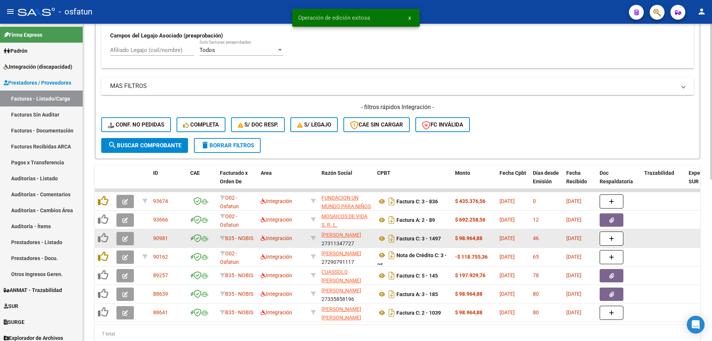
scroll to position [328, 0]
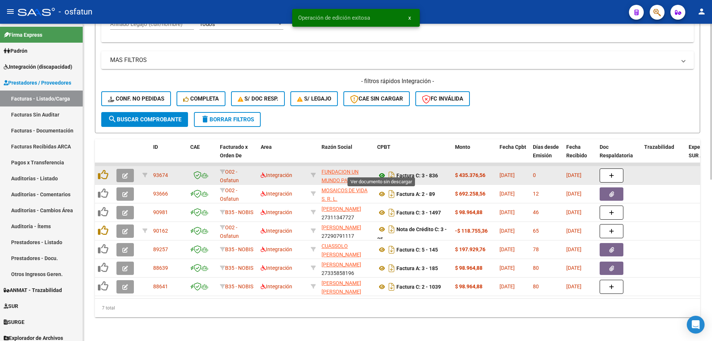
click at [382, 171] on icon at bounding box center [382, 175] width 10 height 9
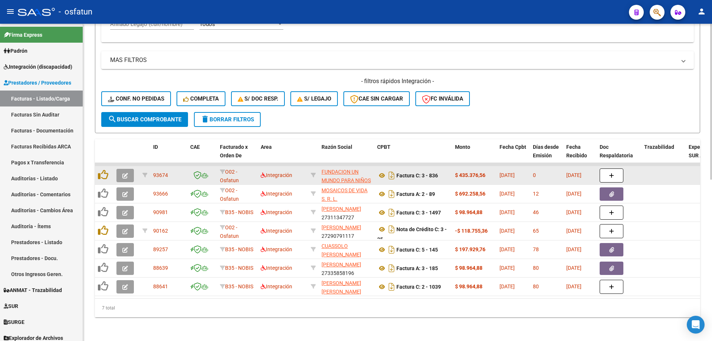
click at [131, 175] on button "button" at bounding box center [124, 175] width 17 height 13
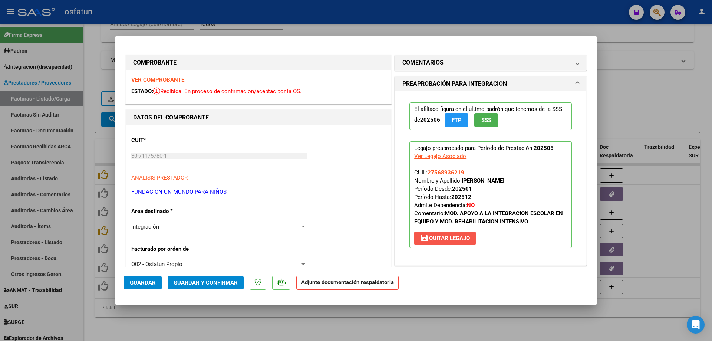
click at [450, 240] on span "save Quitar Legajo" at bounding box center [445, 238] width 50 height 7
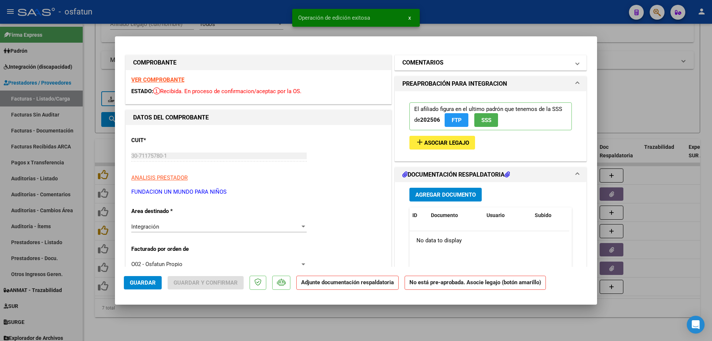
click at [426, 59] on h1 "COMENTARIOS" at bounding box center [422, 62] width 41 height 9
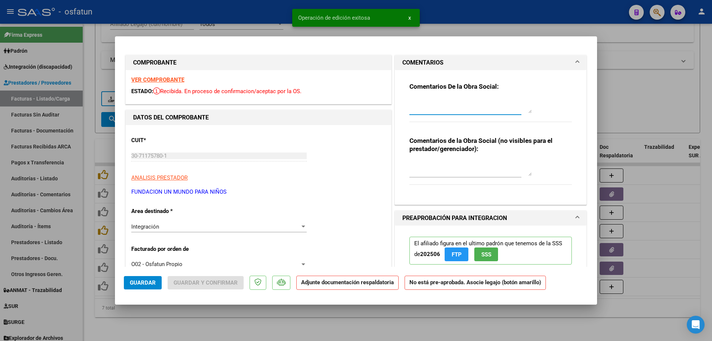
click at [433, 111] on textarea at bounding box center [471, 105] width 122 height 15
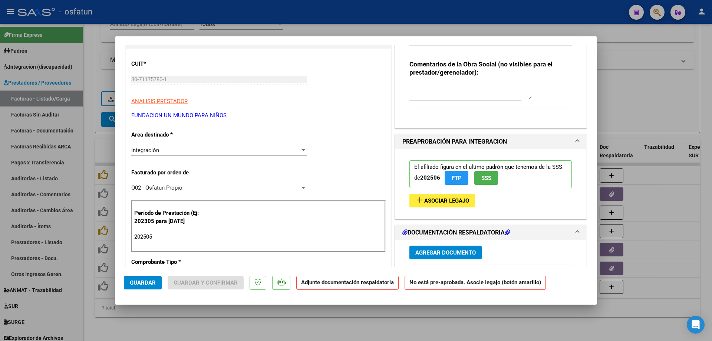
scroll to position [74, 0]
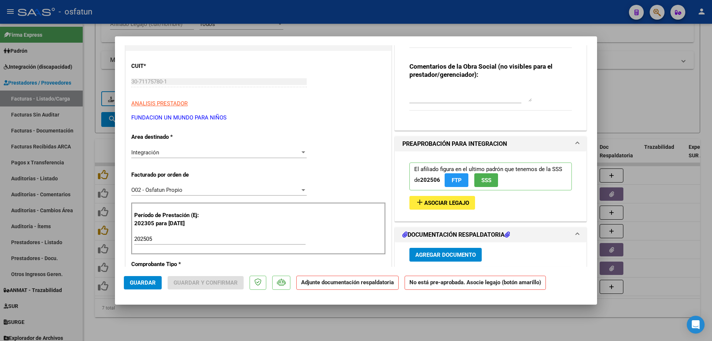
type textarea "Factura con concepto erroneo"
click at [175, 153] on div "Integración" at bounding box center [215, 152] width 169 height 7
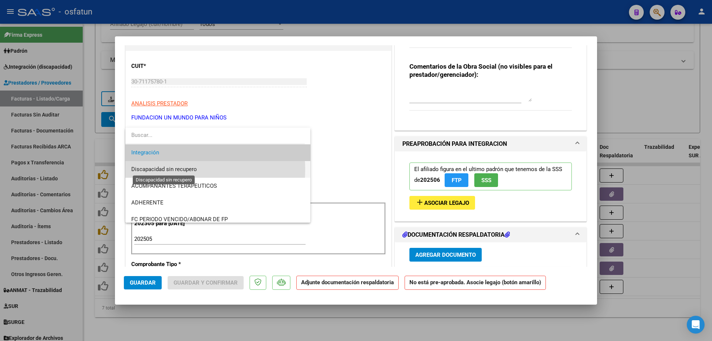
click at [163, 170] on span "Discapacidad sin recupero" at bounding box center [164, 169] width 66 height 7
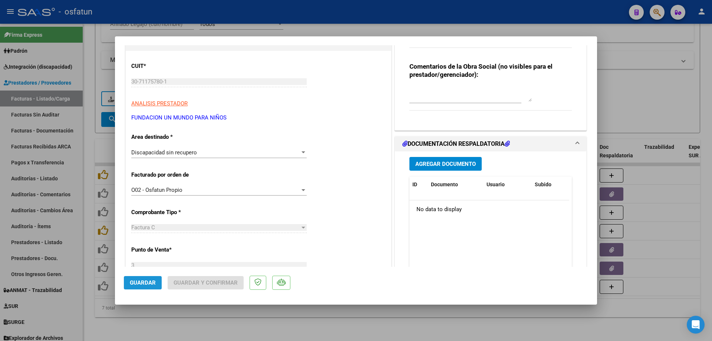
click at [152, 289] on button "Guardar" at bounding box center [143, 282] width 38 height 13
click at [166, 319] on div at bounding box center [356, 170] width 712 height 341
type input "$ 0,00"
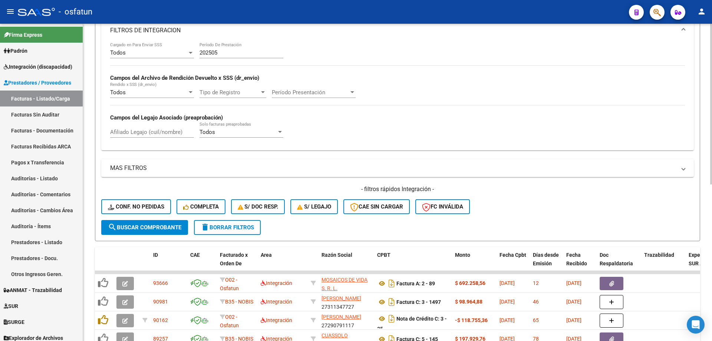
scroll to position [161, 0]
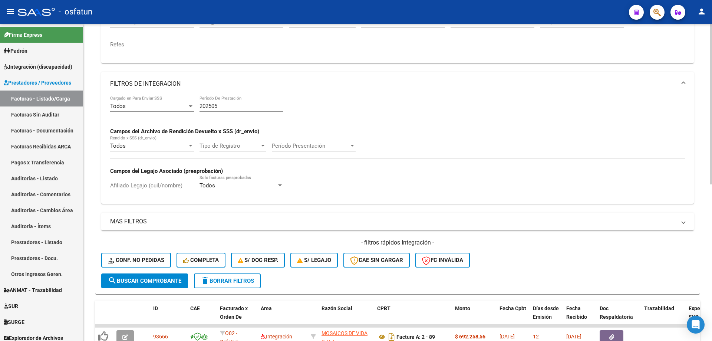
click at [226, 107] on input "202505" at bounding box center [242, 106] width 84 height 7
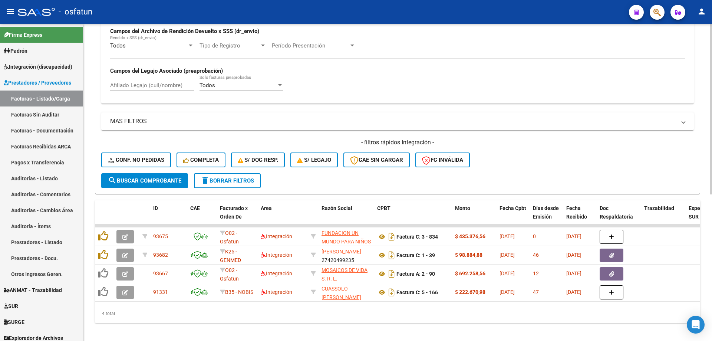
scroll to position [273, 0]
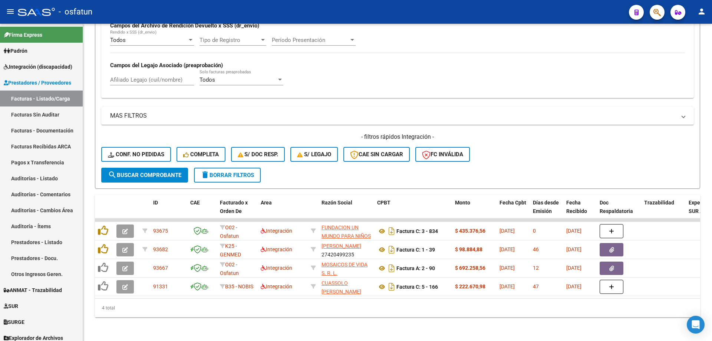
type input "202506"
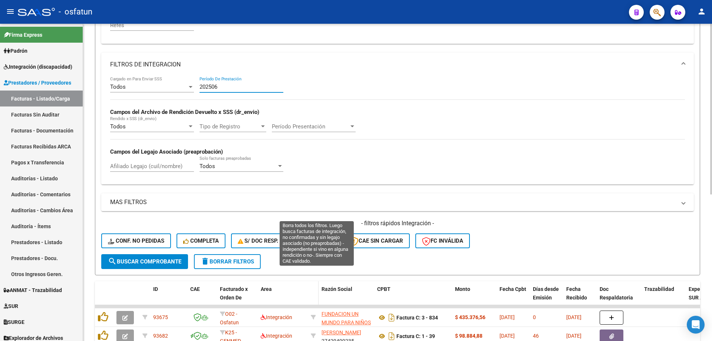
scroll to position [87, 0]
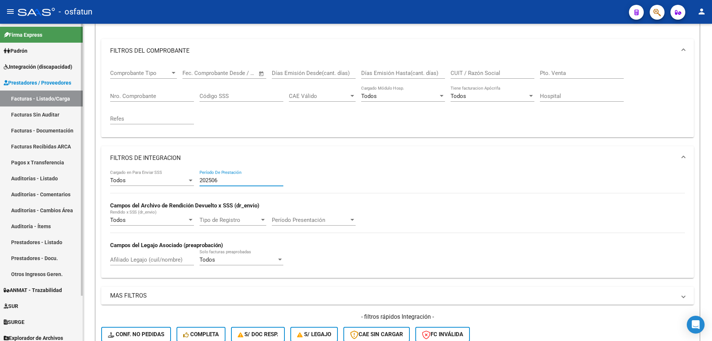
click at [43, 88] on link "Prestadores / Proveedores" at bounding box center [41, 83] width 83 height 16
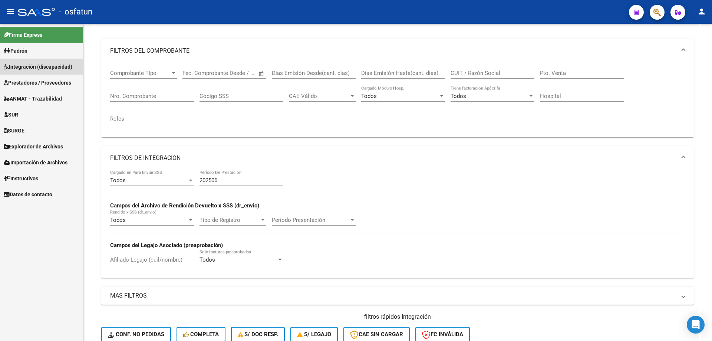
click at [44, 70] on span "Integración (discapacidad)" at bounding box center [38, 67] width 69 height 8
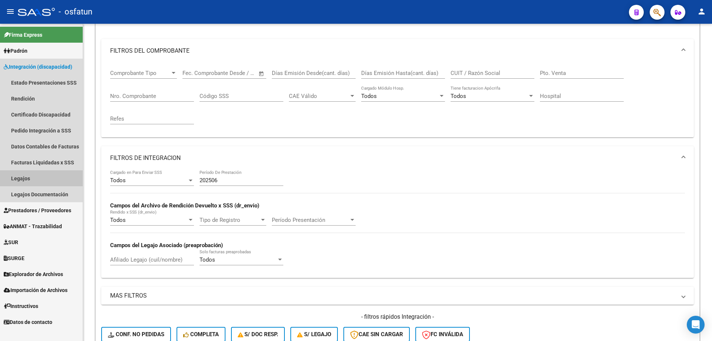
click at [24, 180] on link "Legajos" at bounding box center [41, 178] width 83 height 16
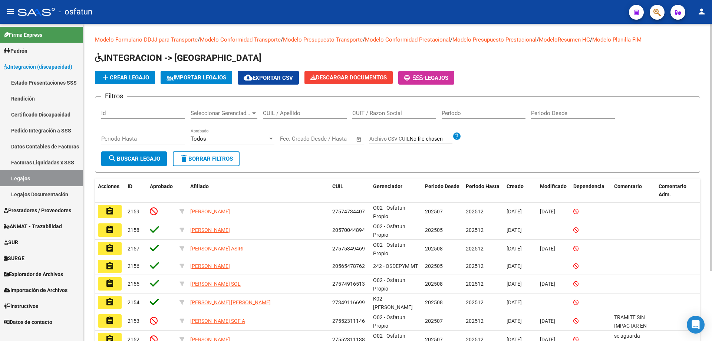
click at [296, 109] on div "CUIL / Apellido" at bounding box center [305, 111] width 84 height 16
paste input "PONCE"
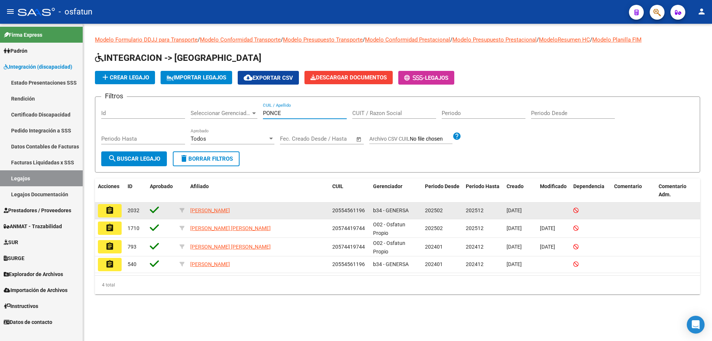
type input "PONCE"
click at [116, 208] on button "assignment" at bounding box center [110, 210] width 24 height 13
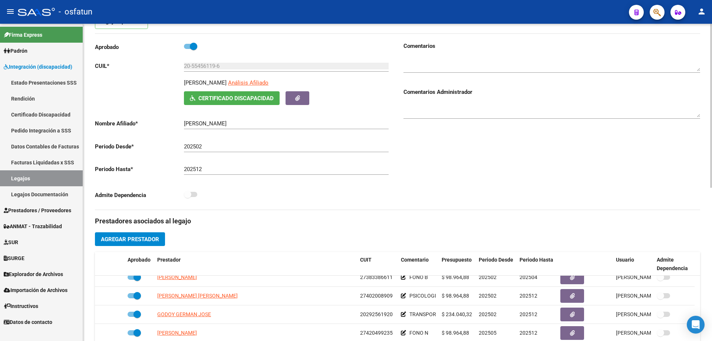
scroll to position [74, 0]
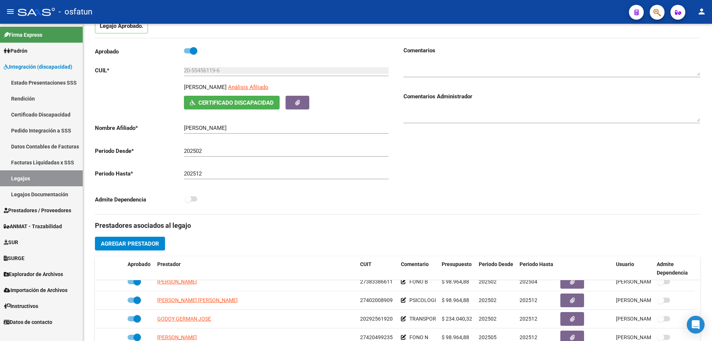
click at [28, 209] on span "Prestadores / Proveedores" at bounding box center [38, 210] width 68 height 8
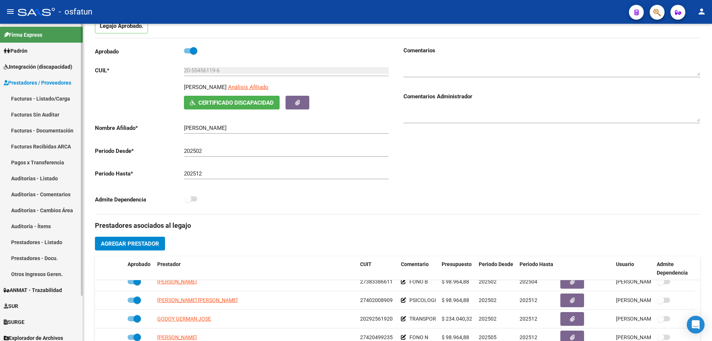
click at [47, 99] on link "Facturas - Listado/Carga" at bounding box center [41, 99] width 83 height 16
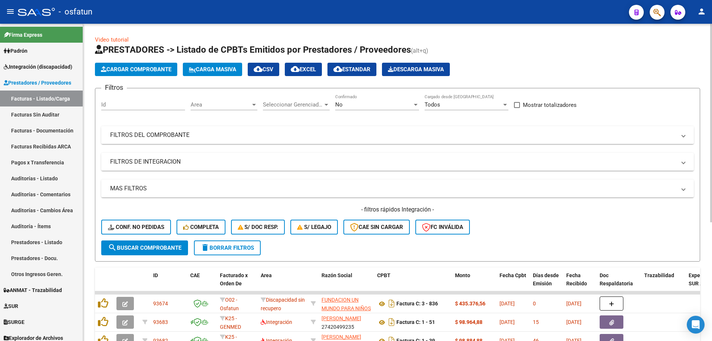
click at [168, 134] on mat-panel-title "FILTROS DEL COMPROBANTE" at bounding box center [393, 135] width 566 height 8
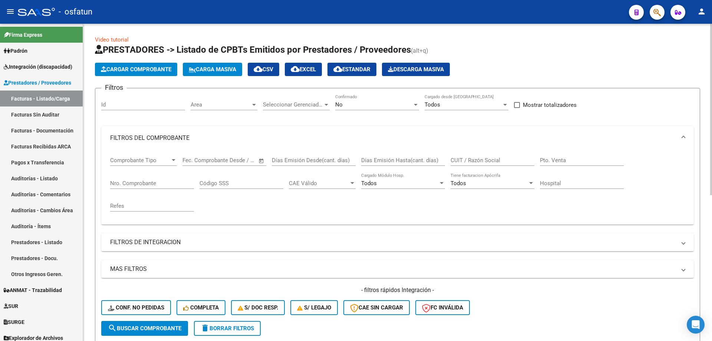
click at [176, 237] on mat-expansion-panel-header "FILTROS DE INTEGRACION" at bounding box center [397, 242] width 593 height 18
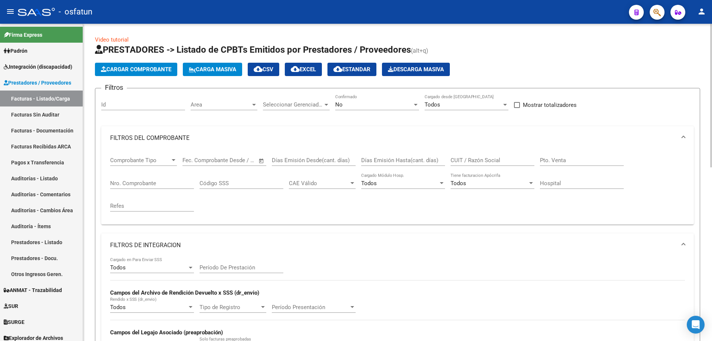
click at [218, 264] on div "Período De Prestación" at bounding box center [242, 265] width 84 height 16
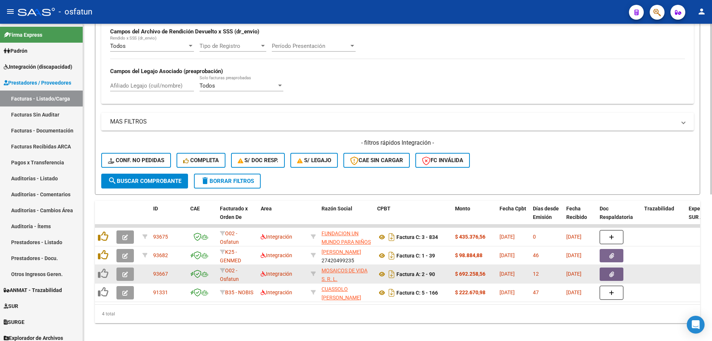
scroll to position [273, 0]
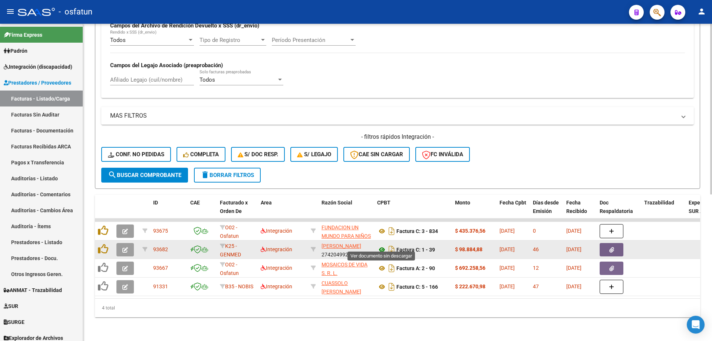
type input "202506"
click at [382, 245] on icon at bounding box center [382, 249] width 10 height 9
click at [115, 244] on datatable-body-cell at bounding box center [127, 249] width 26 height 18
click at [119, 245] on button "button" at bounding box center [124, 249] width 17 height 13
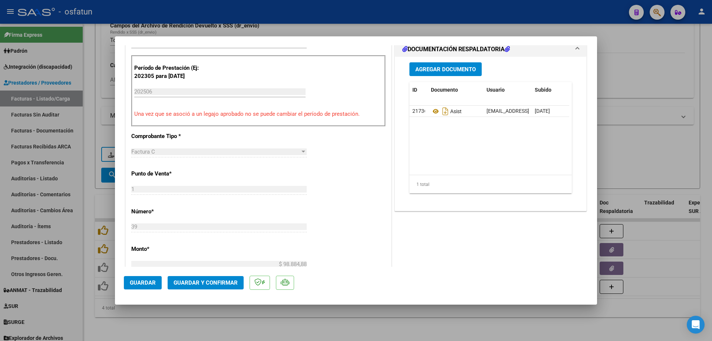
scroll to position [223, 0]
click at [211, 280] on span "Guardar y Confirmar" at bounding box center [206, 282] width 64 height 7
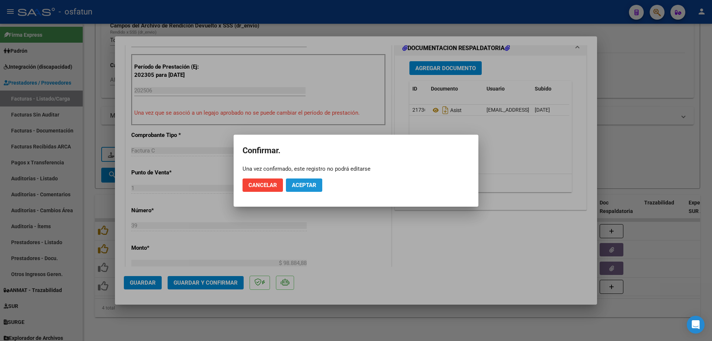
click at [299, 189] on button "Aceptar" at bounding box center [304, 184] width 36 height 13
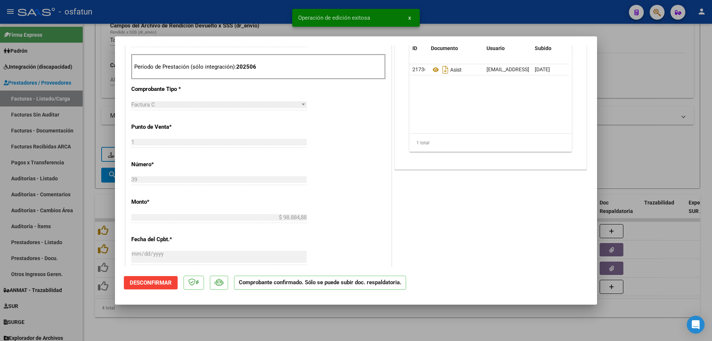
click at [305, 315] on div at bounding box center [356, 170] width 712 height 341
type input "$ 0,00"
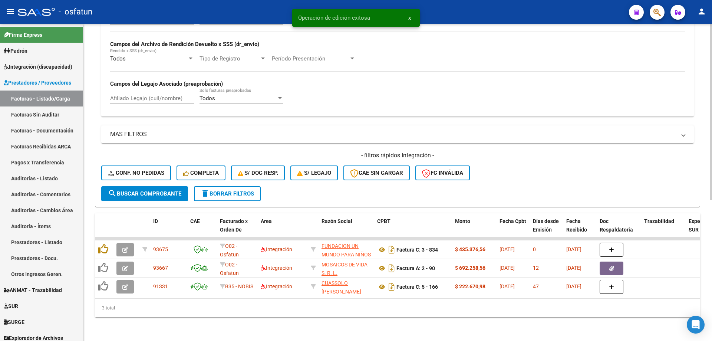
scroll to position [254, 0]
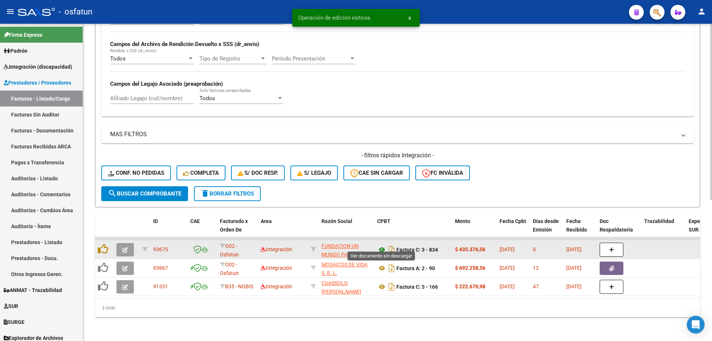
click at [380, 246] on icon at bounding box center [382, 249] width 10 height 9
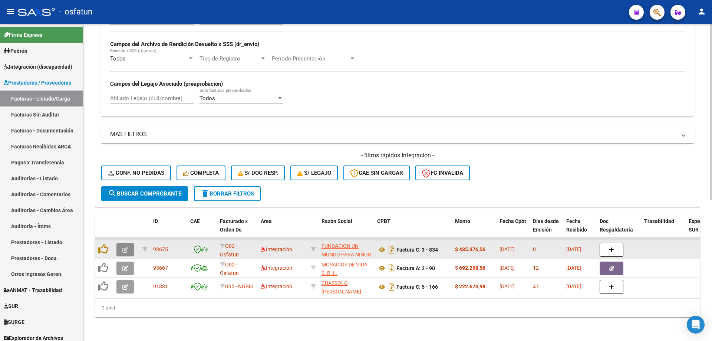
click at [127, 249] on button "button" at bounding box center [124, 249] width 17 height 13
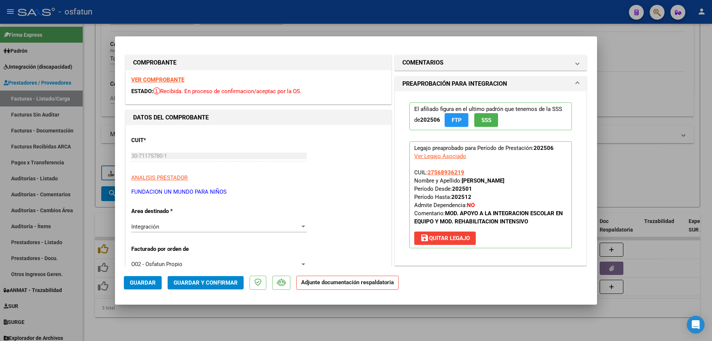
click at [449, 241] on span "save Quitar Legajo" at bounding box center [445, 238] width 50 height 7
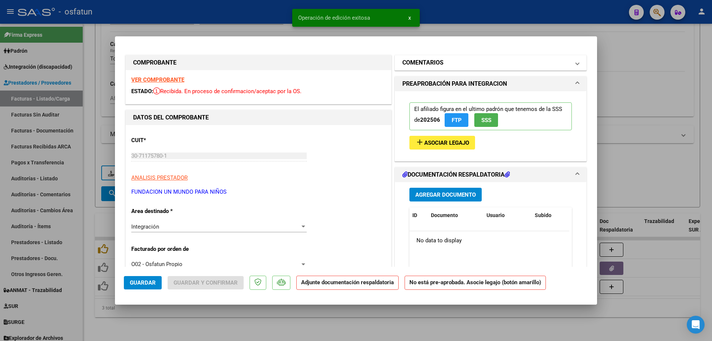
click at [427, 66] on h1 "COMENTARIOS" at bounding box center [422, 62] width 41 height 9
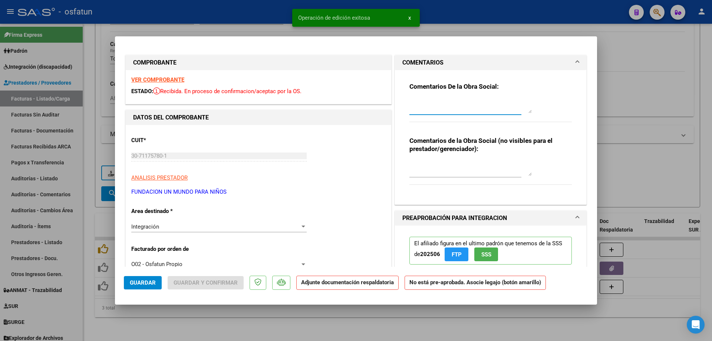
click at [435, 108] on textarea at bounding box center [471, 105] width 122 height 15
type textarea "e"
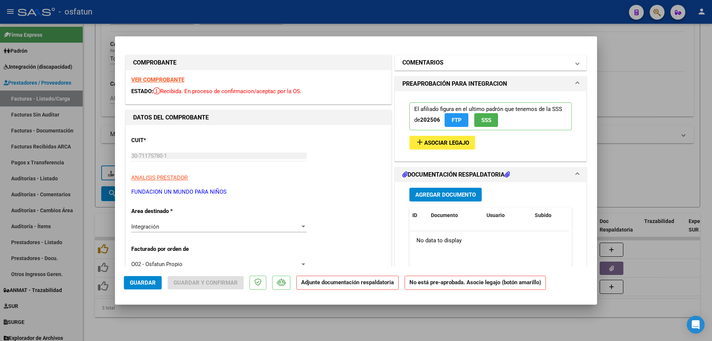
click at [440, 57] on mat-expansion-panel-header "COMENTARIOS" at bounding box center [490, 62] width 191 height 15
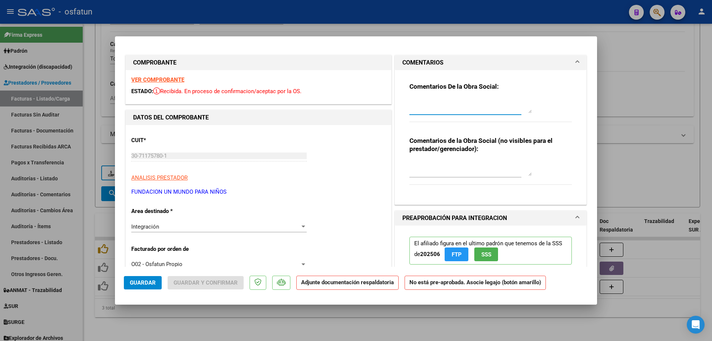
click at [425, 101] on textarea at bounding box center [471, 105] width 122 height 15
type textarea "Error en Observacion"
click at [154, 224] on span "Integración" at bounding box center [145, 226] width 28 height 7
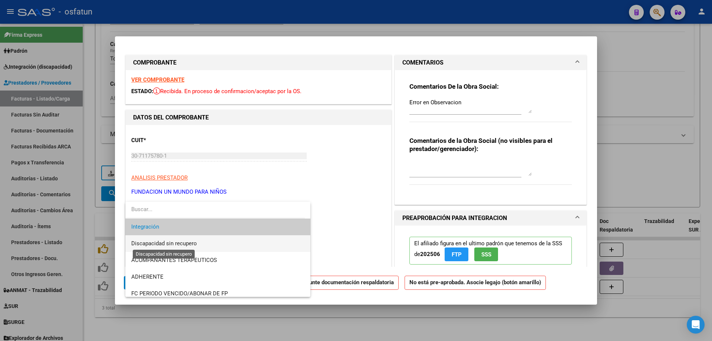
click at [158, 243] on span "Discapacidad sin recupero" at bounding box center [164, 243] width 66 height 7
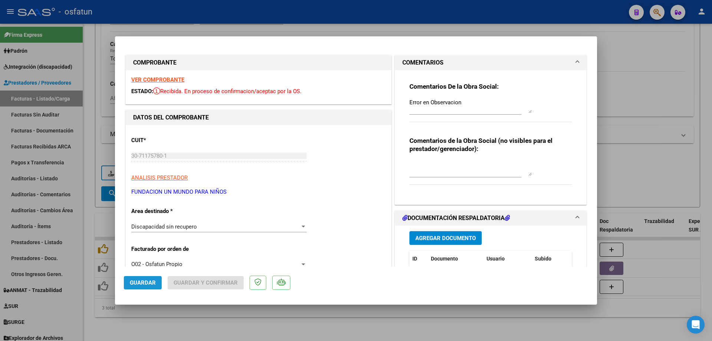
click at [148, 280] on span "Guardar" at bounding box center [143, 282] width 26 height 7
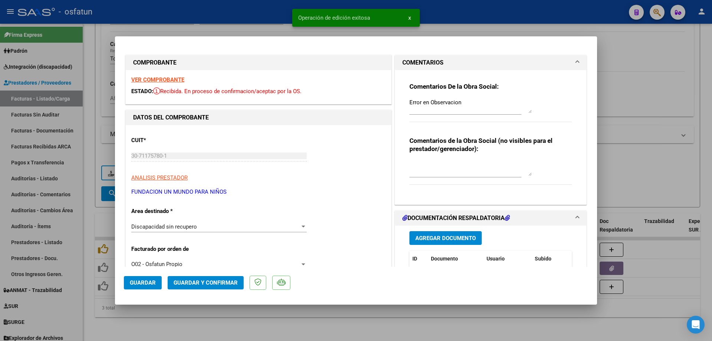
click at [432, 326] on div at bounding box center [356, 170] width 712 height 341
type input "$ 0,00"
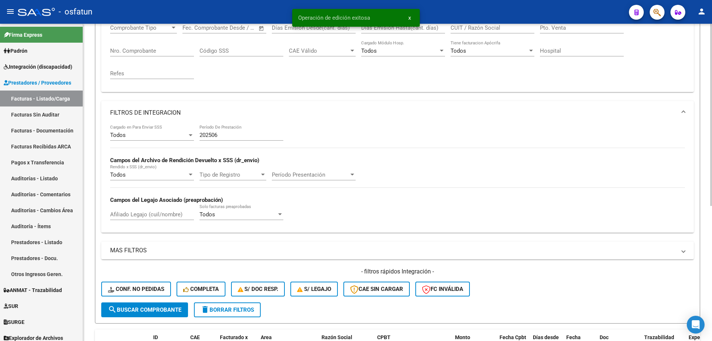
scroll to position [124, 0]
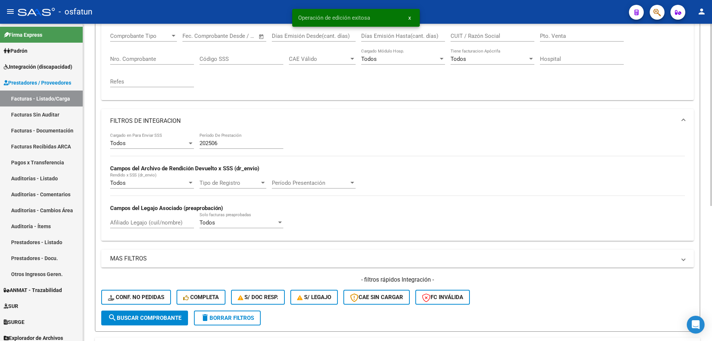
click at [234, 138] on div "202506 Período De Prestación" at bounding box center [242, 141] width 84 height 16
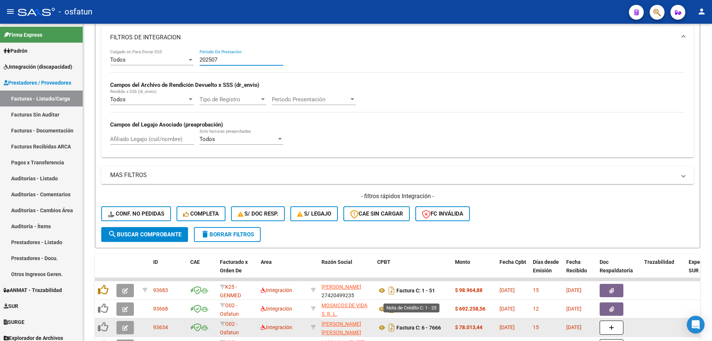
scroll to position [328, 0]
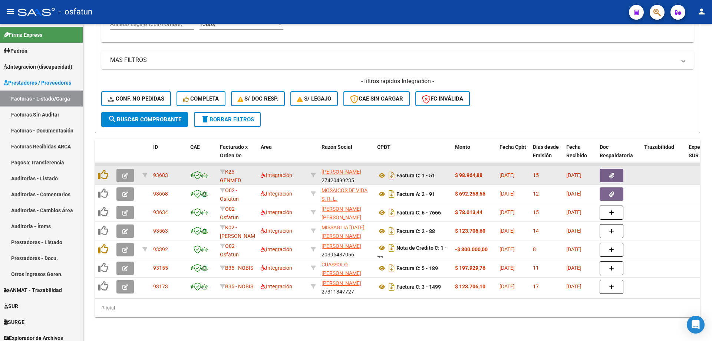
type input "202507"
click at [128, 172] on button "button" at bounding box center [124, 175] width 17 height 13
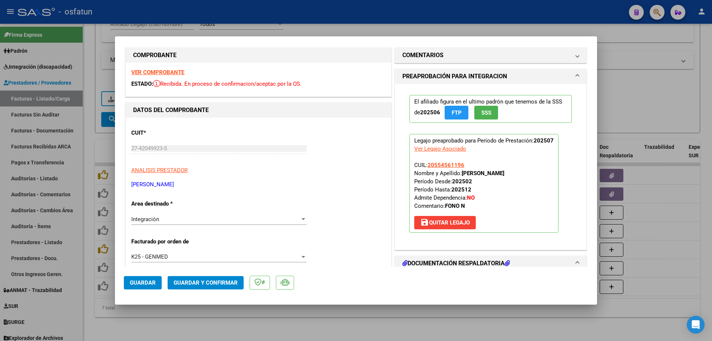
scroll to position [0, 0]
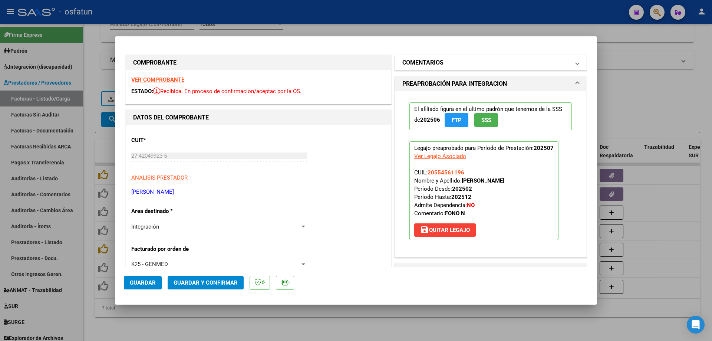
click at [417, 58] on h1 "COMENTARIOS" at bounding box center [422, 62] width 41 height 9
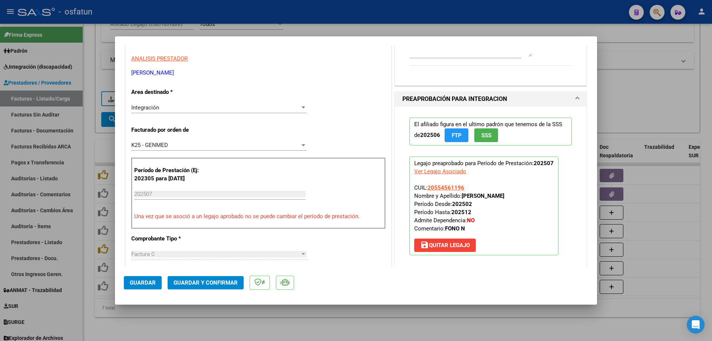
scroll to position [148, 0]
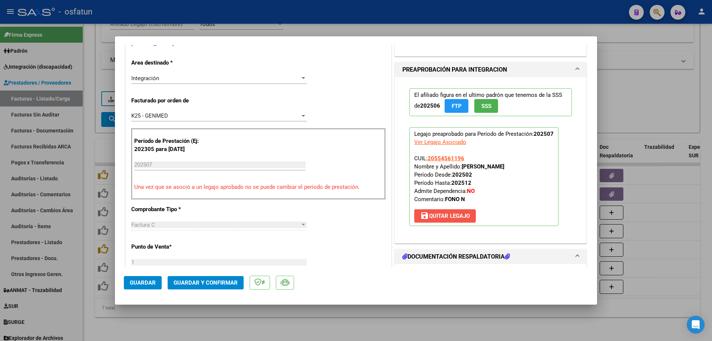
click at [463, 213] on span "save Quitar Legajo" at bounding box center [445, 216] width 50 height 7
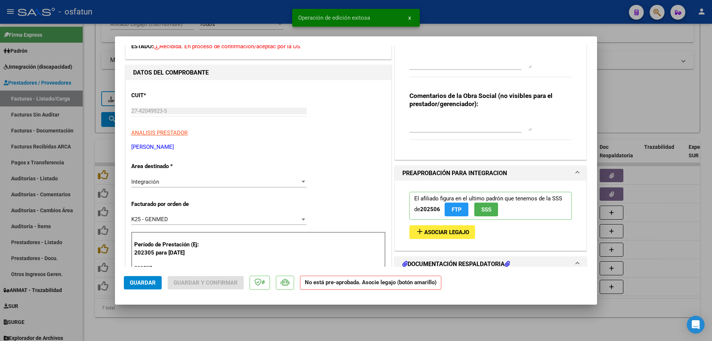
scroll to position [37, 0]
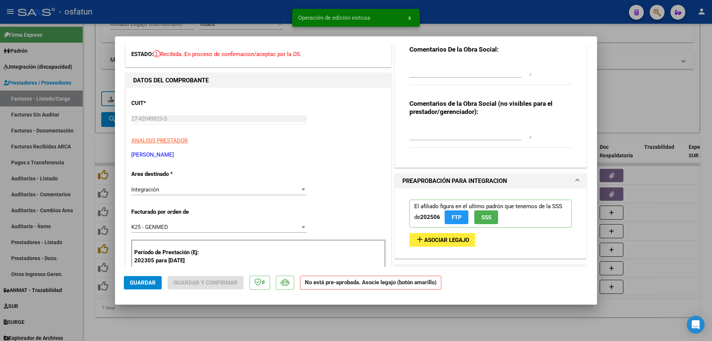
click at [442, 72] on textarea at bounding box center [471, 68] width 122 height 15
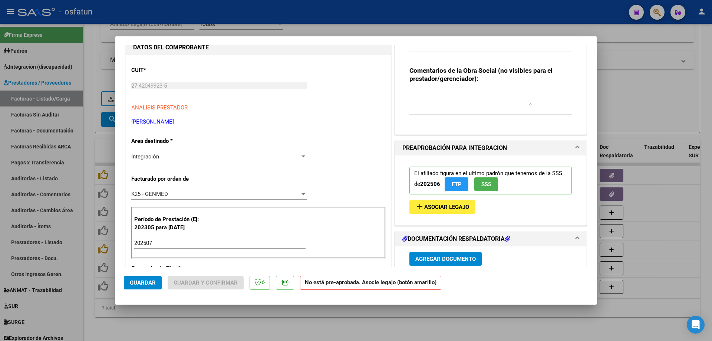
scroll to position [74, 0]
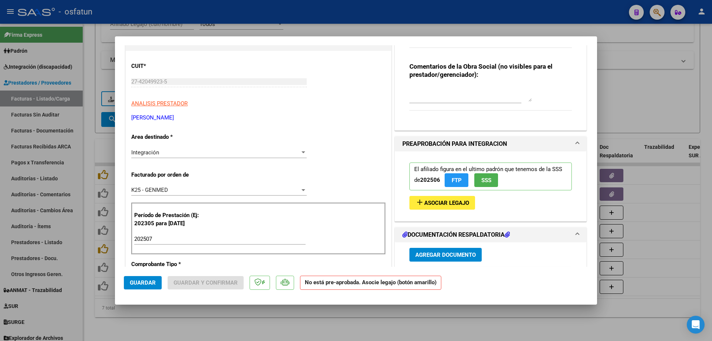
type textarea "Error en Observacion"
click at [230, 151] on div "Integración" at bounding box center [215, 152] width 169 height 7
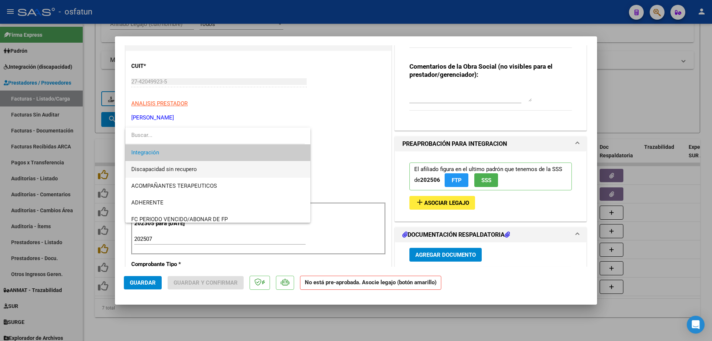
click at [220, 167] on span "Discapacidad sin recupero" at bounding box center [217, 169] width 173 height 17
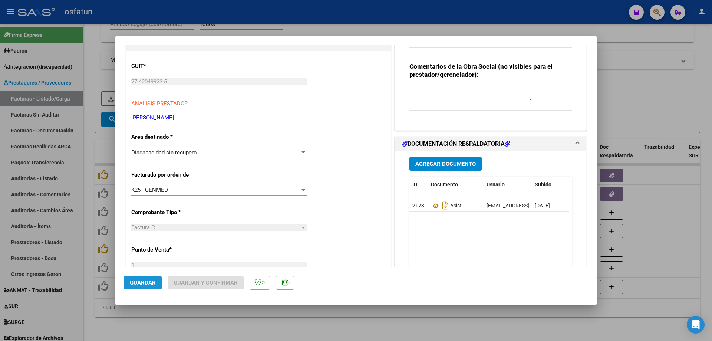
click at [138, 281] on span "Guardar" at bounding box center [143, 282] width 26 height 7
click at [298, 324] on div at bounding box center [356, 170] width 712 height 341
type input "$ 0,00"
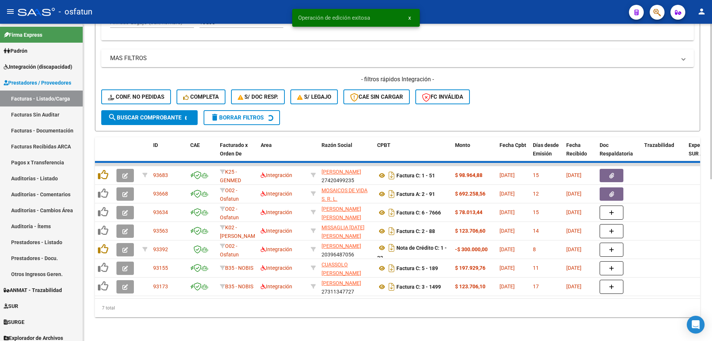
scroll to position [310, 0]
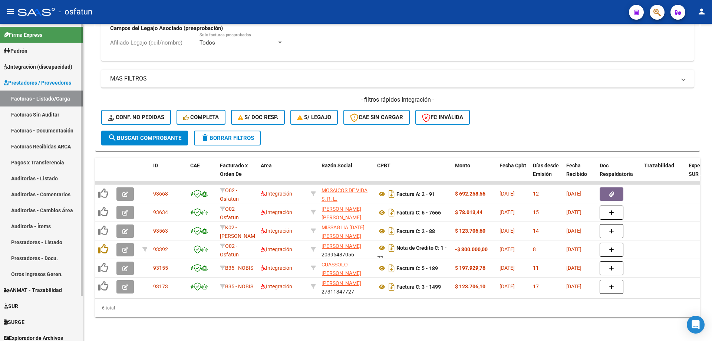
click at [40, 63] on span "Integración (discapacidad)" at bounding box center [38, 67] width 69 height 8
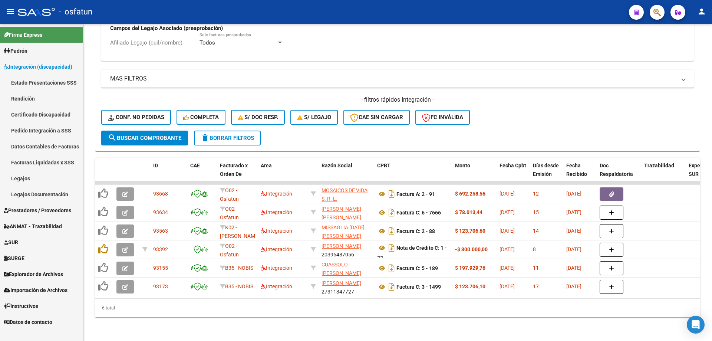
click at [29, 175] on link "Legajos" at bounding box center [41, 178] width 83 height 16
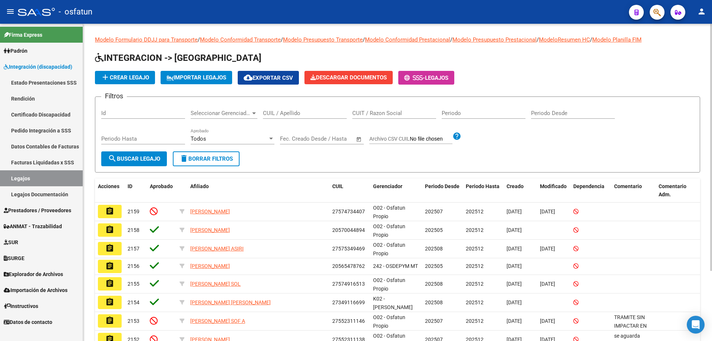
click at [299, 115] on input "CUIL / Apellido" at bounding box center [305, 113] width 84 height 7
paste input "57696883"
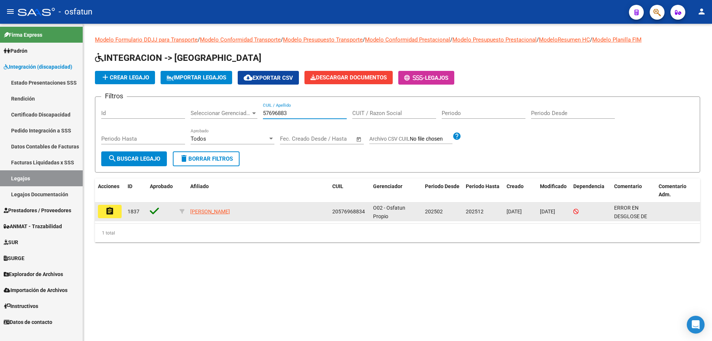
type input "57696883"
click at [109, 215] on mat-icon "assignment" at bounding box center [109, 211] width 9 height 9
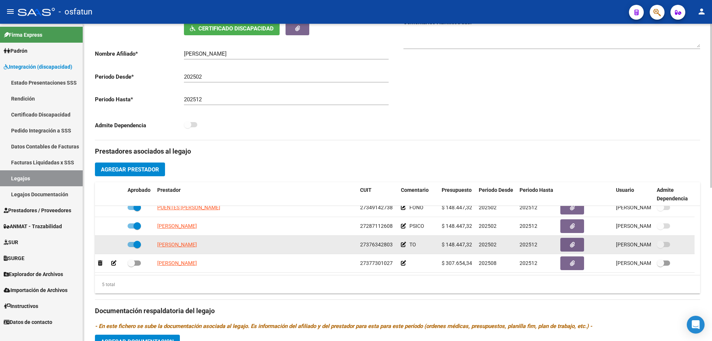
scroll to position [185, 0]
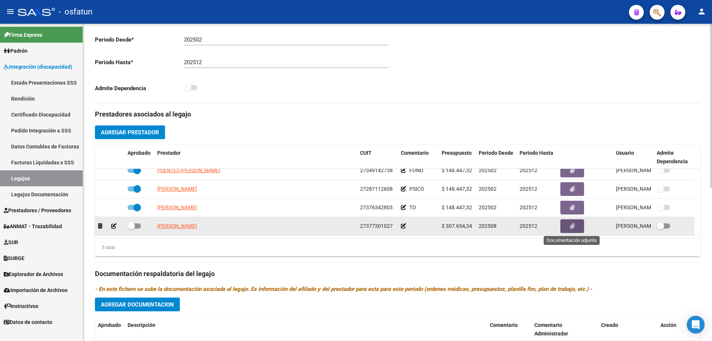
click at [571, 230] on span "button" at bounding box center [572, 226] width 5 height 7
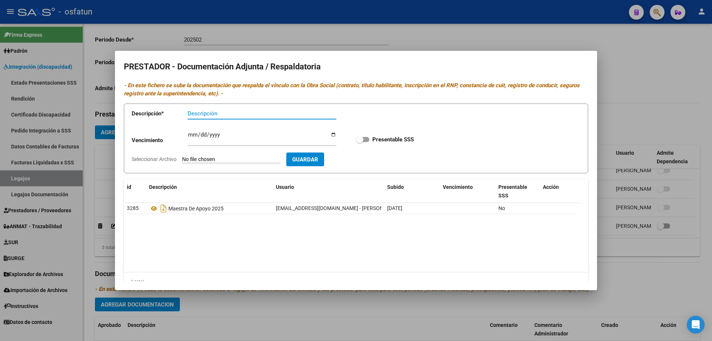
click at [261, 307] on div at bounding box center [356, 170] width 712 height 341
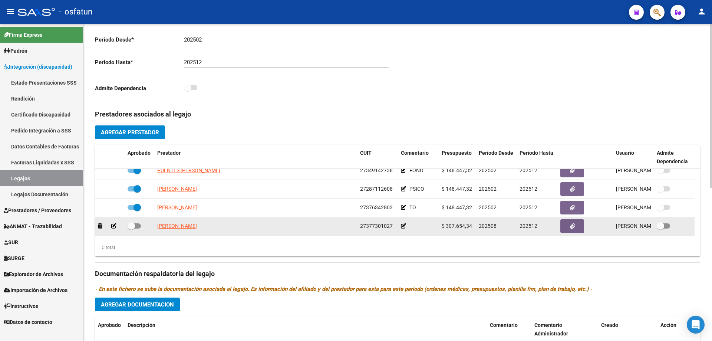
click at [404, 227] on icon at bounding box center [403, 225] width 5 height 5
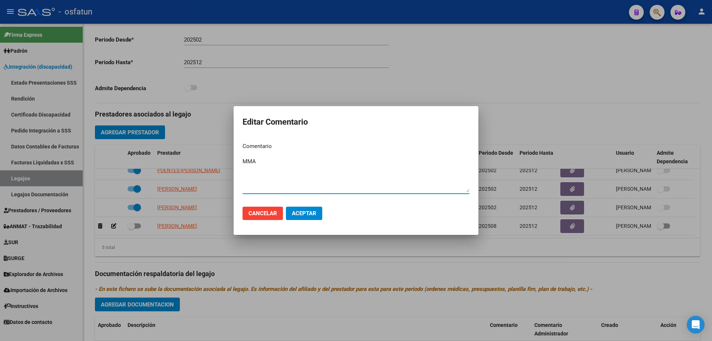
type textarea "MMA"
click at [305, 213] on span "Aceptar" at bounding box center [304, 213] width 24 height 7
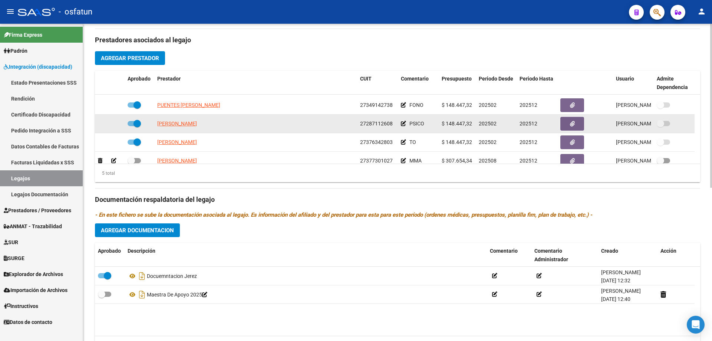
scroll to position [26, 0]
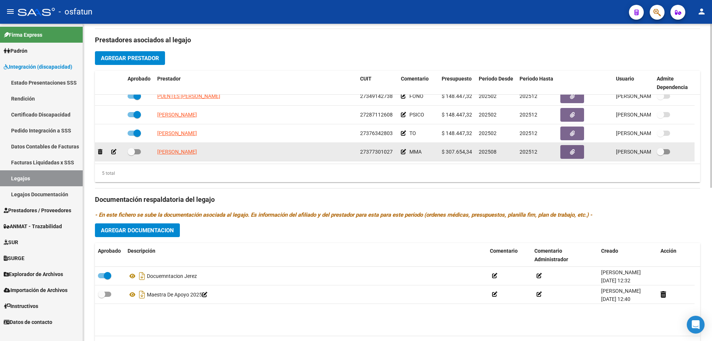
click at [135, 152] on span at bounding box center [134, 151] width 13 height 5
click at [131, 154] on input "checkbox" at bounding box center [131, 154] width 0 height 0
checkbox input "true"
click at [569, 156] on button "button" at bounding box center [572, 152] width 24 height 14
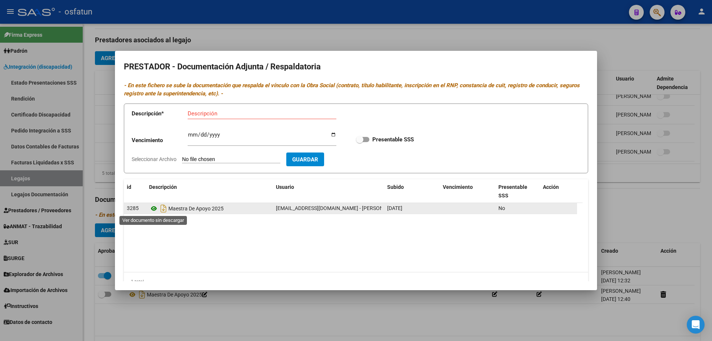
click at [150, 208] on icon at bounding box center [154, 208] width 10 height 9
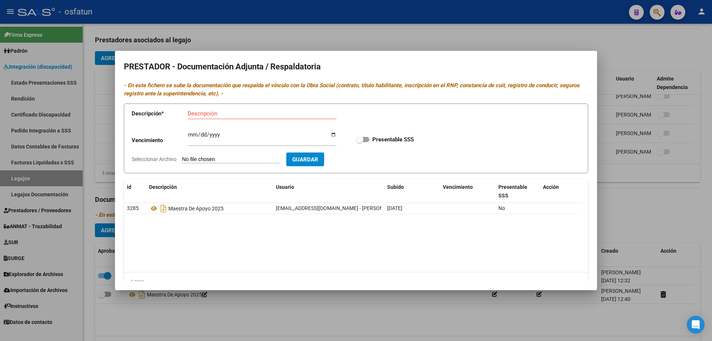
click at [211, 341] on div at bounding box center [356, 170] width 712 height 341
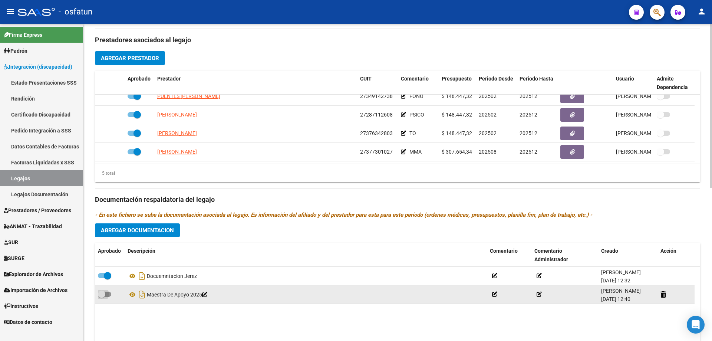
click at [109, 292] on span at bounding box center [104, 294] width 13 height 5
click at [102, 297] on input "checkbox" at bounding box center [101, 297] width 0 height 0
checkbox input "true"
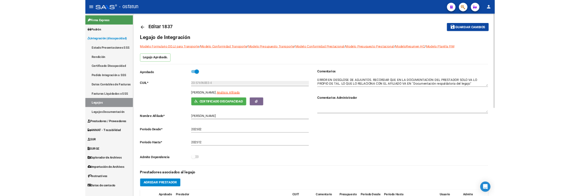
scroll to position [0, 0]
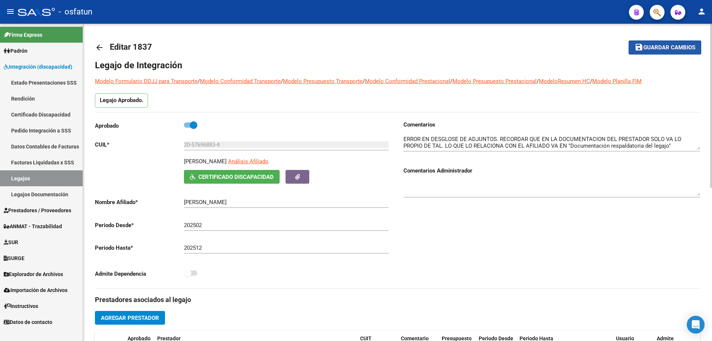
click at [648, 43] on button "save Guardar cambios" at bounding box center [665, 47] width 73 height 14
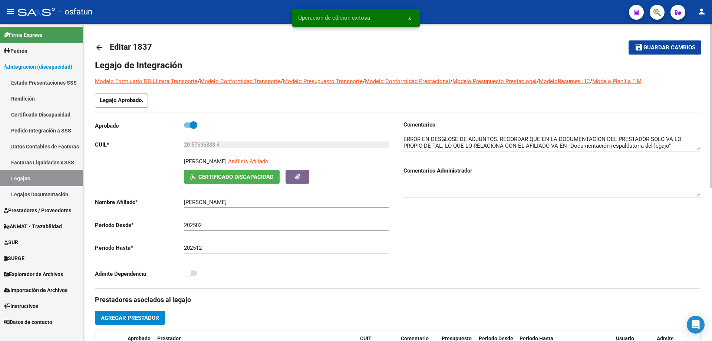
click at [648, 43] on button "save Guardar cambios" at bounding box center [665, 47] width 73 height 14
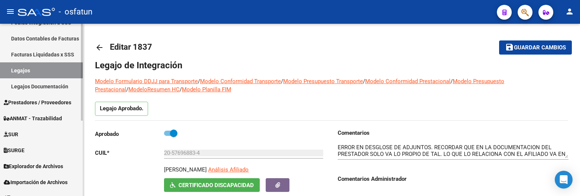
scroll to position [111, 0]
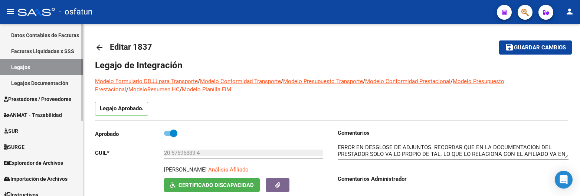
click at [39, 96] on span "Prestadores / Proveedores" at bounding box center [38, 99] width 68 height 8
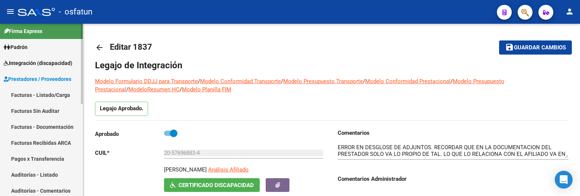
scroll to position [0, 0]
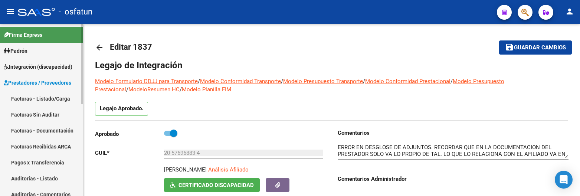
click at [43, 95] on link "Facturas - Listado/Carga" at bounding box center [41, 99] width 83 height 16
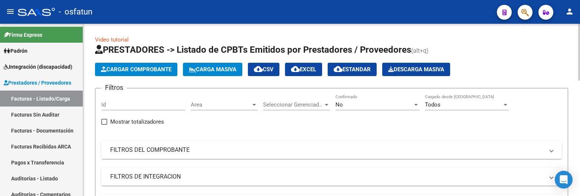
click at [190, 152] on mat-panel-title "FILTROS DEL COMPROBANTE" at bounding box center [327, 150] width 434 height 8
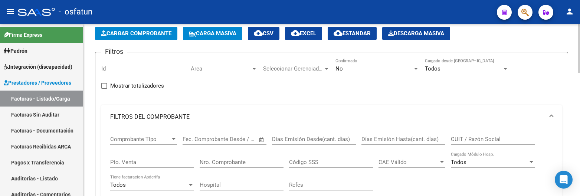
scroll to position [37, 0]
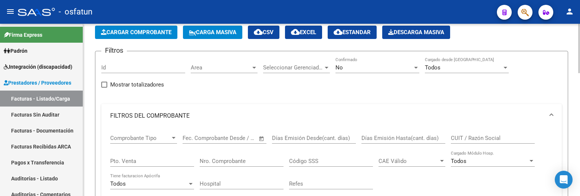
click at [460, 135] on input "CUIT / Razón Social" at bounding box center [493, 138] width 84 height 7
paste input "SEMA ALEJANDRA FABIANA"
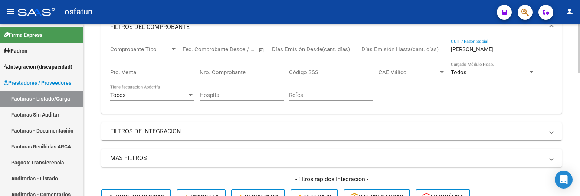
scroll to position [148, 0]
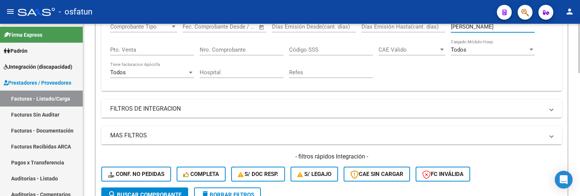
type input "SEMA ALEJANDRA FABIANA"
click at [144, 194] on span "search Buscar Comprobante" at bounding box center [144, 194] width 73 height 7
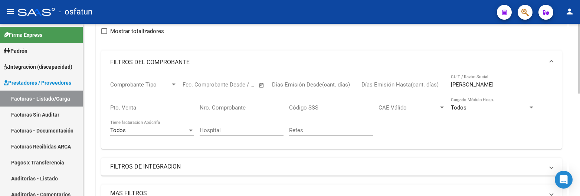
scroll to position [0, 0]
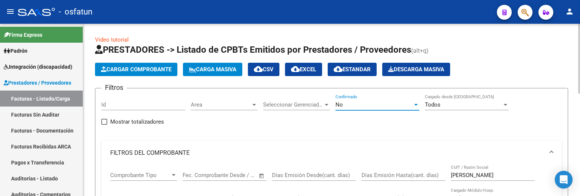
click at [341, 103] on span "No" at bounding box center [338, 104] width 7 height 7
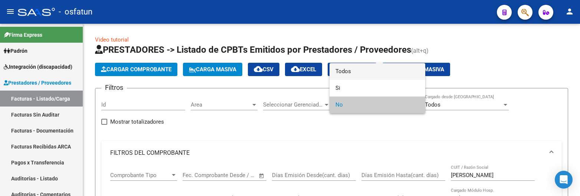
click at [352, 73] on span "Todos" at bounding box center [377, 71] width 84 height 17
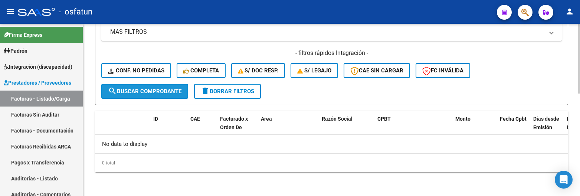
click at [158, 95] on button "search Buscar Comprobante" at bounding box center [144, 91] width 87 height 15
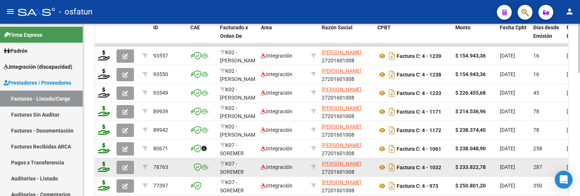
scroll to position [326, 0]
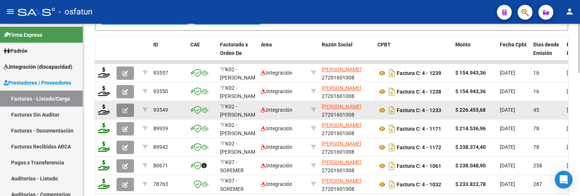
click at [128, 114] on button "button" at bounding box center [124, 109] width 17 height 13
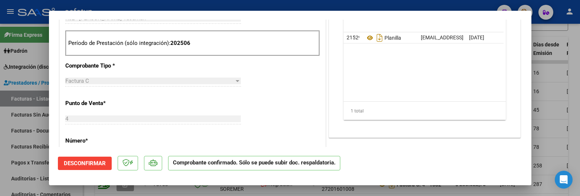
scroll to position [408, 0]
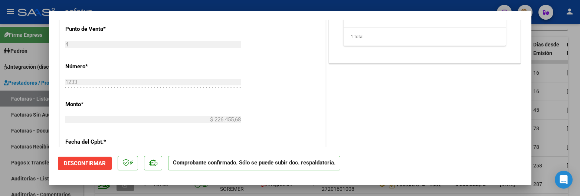
click at [183, 190] on div at bounding box center [290, 98] width 580 height 196
type input "$ 0,00"
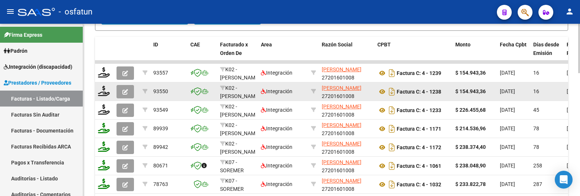
click at [125, 92] on icon "button" at bounding box center [125, 92] width 6 height 6
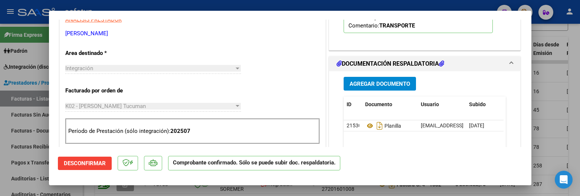
scroll to position [260, 0]
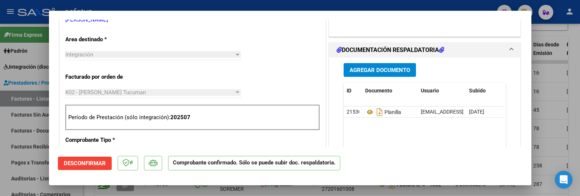
click at [239, 4] on div at bounding box center [290, 98] width 580 height 196
type input "$ 0,00"
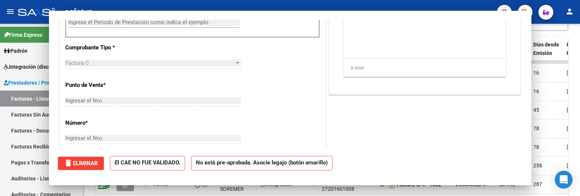
scroll to position [141, 0]
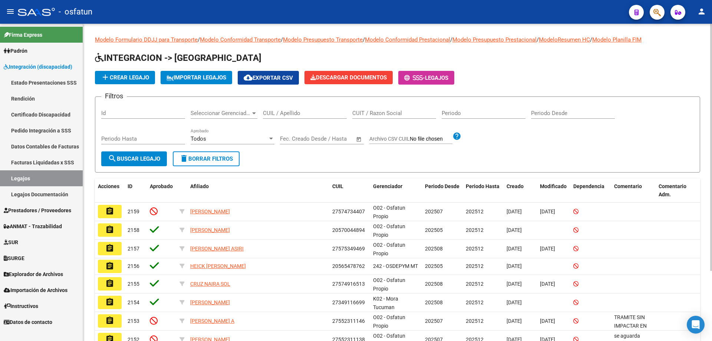
click at [280, 118] on div "CUIL / Apellido" at bounding box center [305, 111] width 84 height 16
click at [287, 114] on input "CUIL / Apellido" at bounding box center [305, 113] width 84 height 7
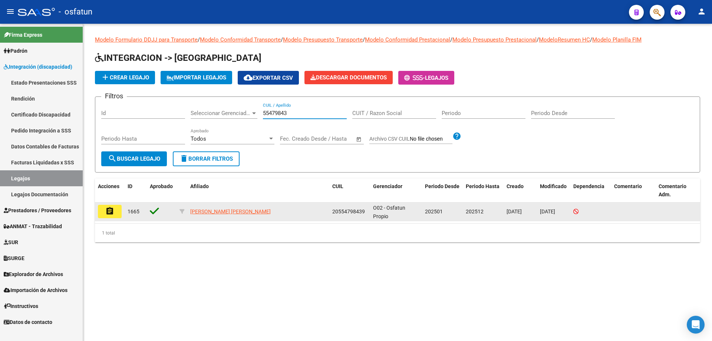
type input "55479843"
click at [115, 216] on button "assignment" at bounding box center [110, 211] width 24 height 13
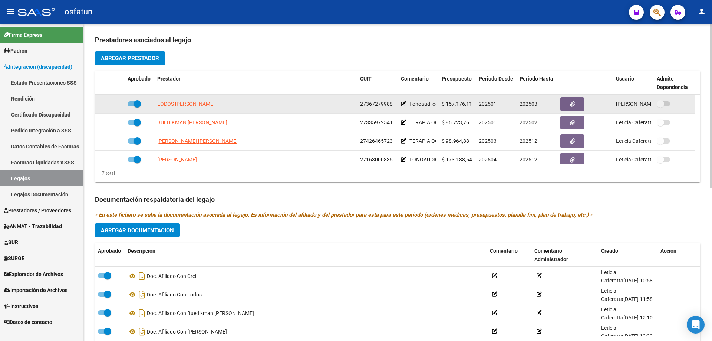
scroll to position [37, 0]
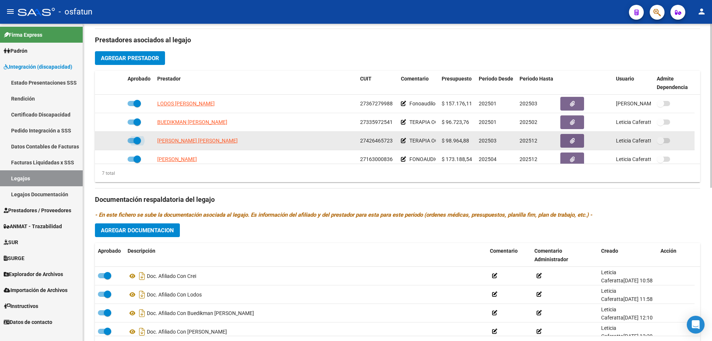
click at [131, 142] on span at bounding box center [134, 140] width 13 height 5
click at [131, 143] on input "checkbox" at bounding box center [131, 143] width 0 height 0
checkbox input "false"
click at [113, 140] on icon at bounding box center [113, 140] width 5 height 5
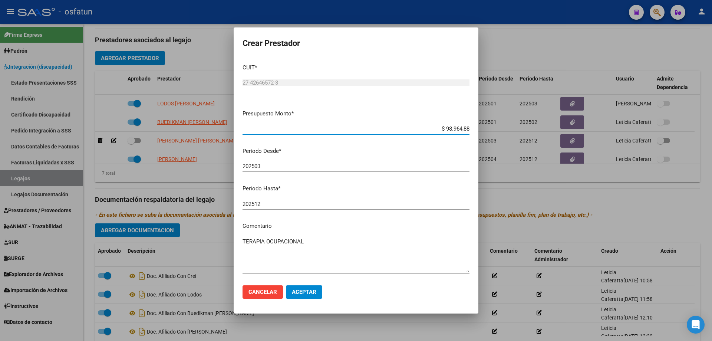
click at [283, 202] on input "202512" at bounding box center [356, 204] width 227 height 7
type input "202506"
click at [316, 294] on button "Aceptar" at bounding box center [304, 291] width 36 height 13
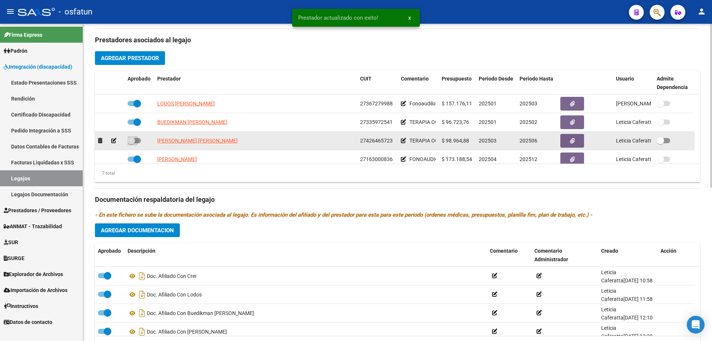
click at [137, 138] on span at bounding box center [134, 140] width 13 height 5
click at [131, 143] on input "checkbox" at bounding box center [131, 143] width 0 height 0
checkbox input "true"
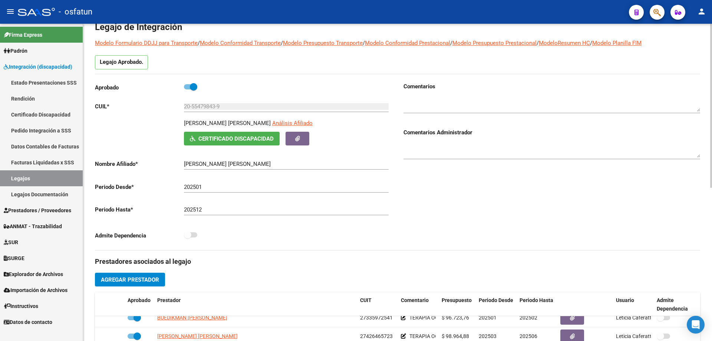
scroll to position [0, 0]
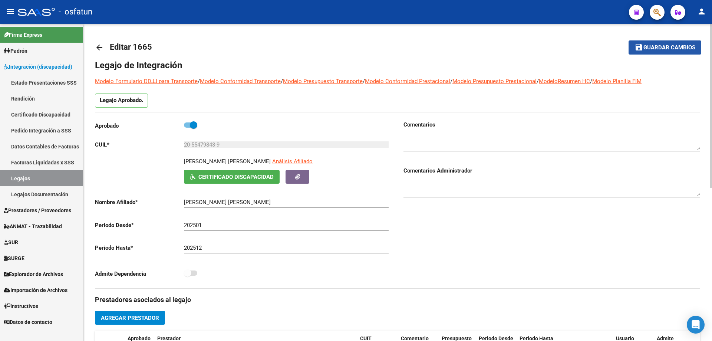
click at [667, 45] on span "Guardar cambios" at bounding box center [670, 48] width 52 height 7
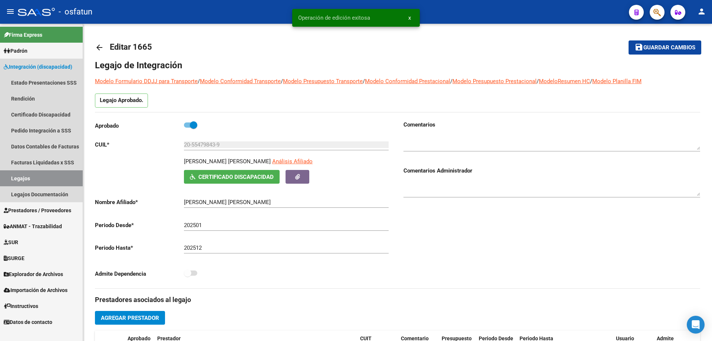
click at [33, 182] on link "Legajos" at bounding box center [41, 178] width 83 height 16
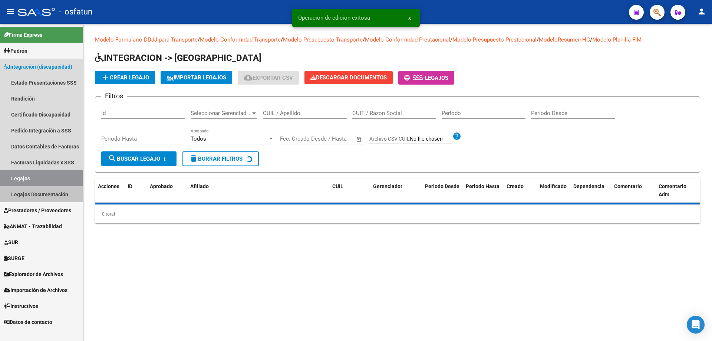
click at [33, 194] on link "Legajos Documentación" at bounding box center [41, 194] width 83 height 16
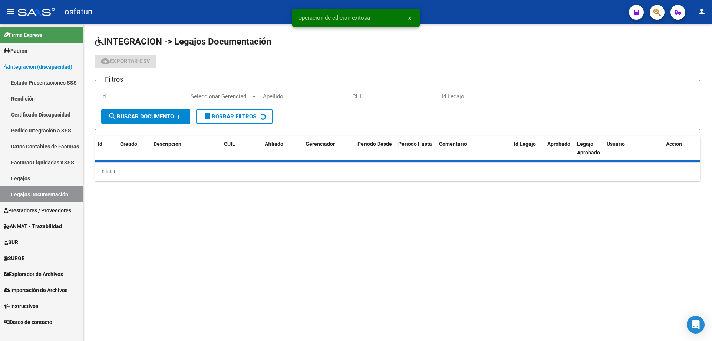
click at [30, 180] on link "Legajos" at bounding box center [41, 178] width 83 height 16
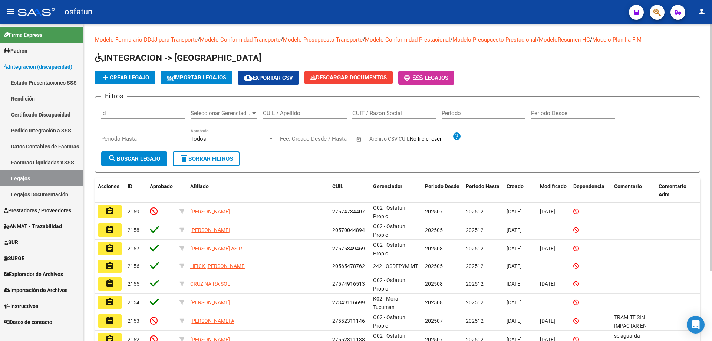
click at [512, 166] on form "Filtros Id Seleccionar Gerenciador Seleccionar Gerenciador CUIL / Apellido CUIT…" at bounding box center [397, 134] width 605 height 76
